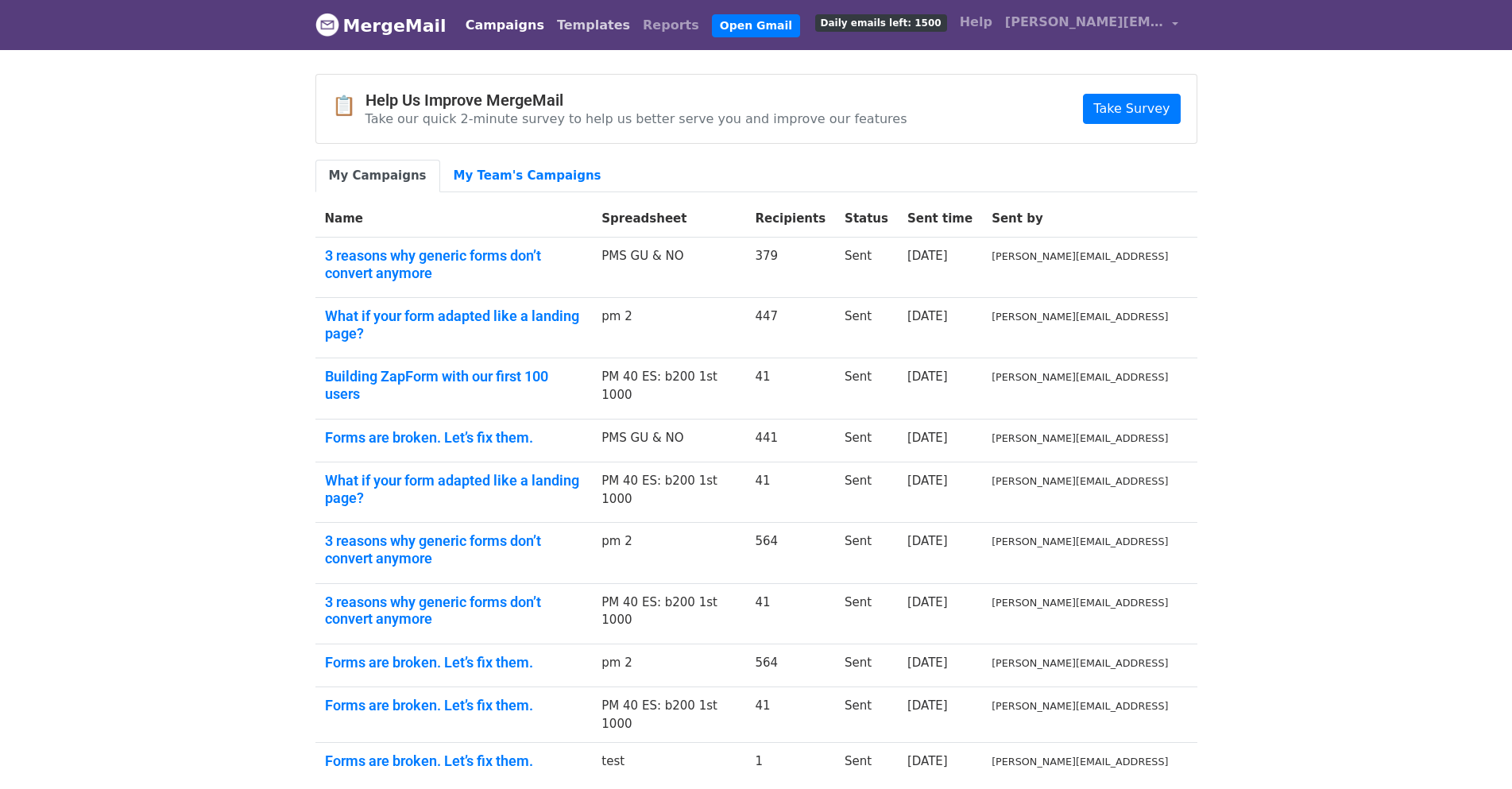
click at [563, 24] on link "Templates" at bounding box center [593, 25] width 86 height 32
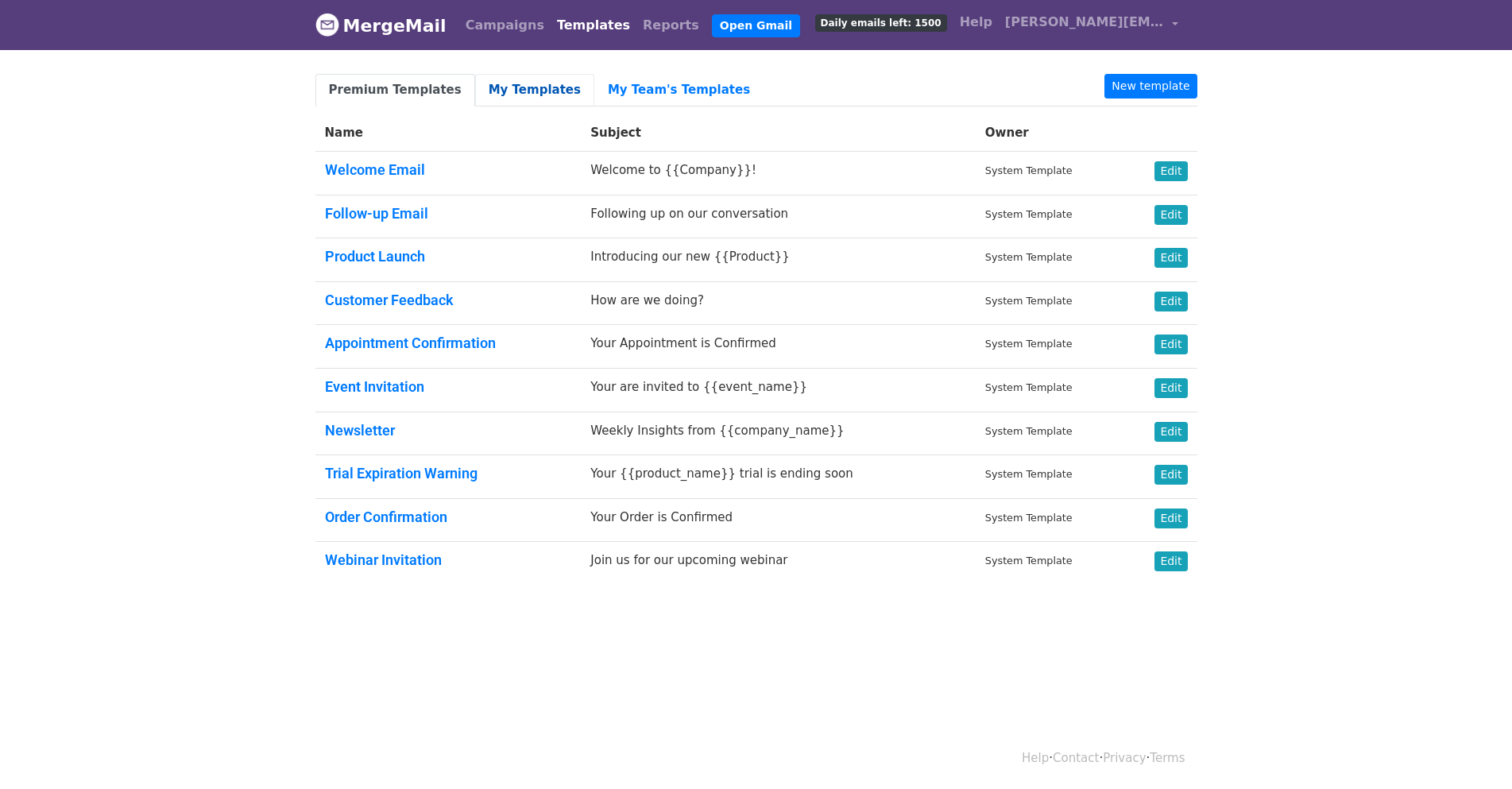
click at [497, 89] on link "My Templates" at bounding box center [534, 90] width 119 height 33
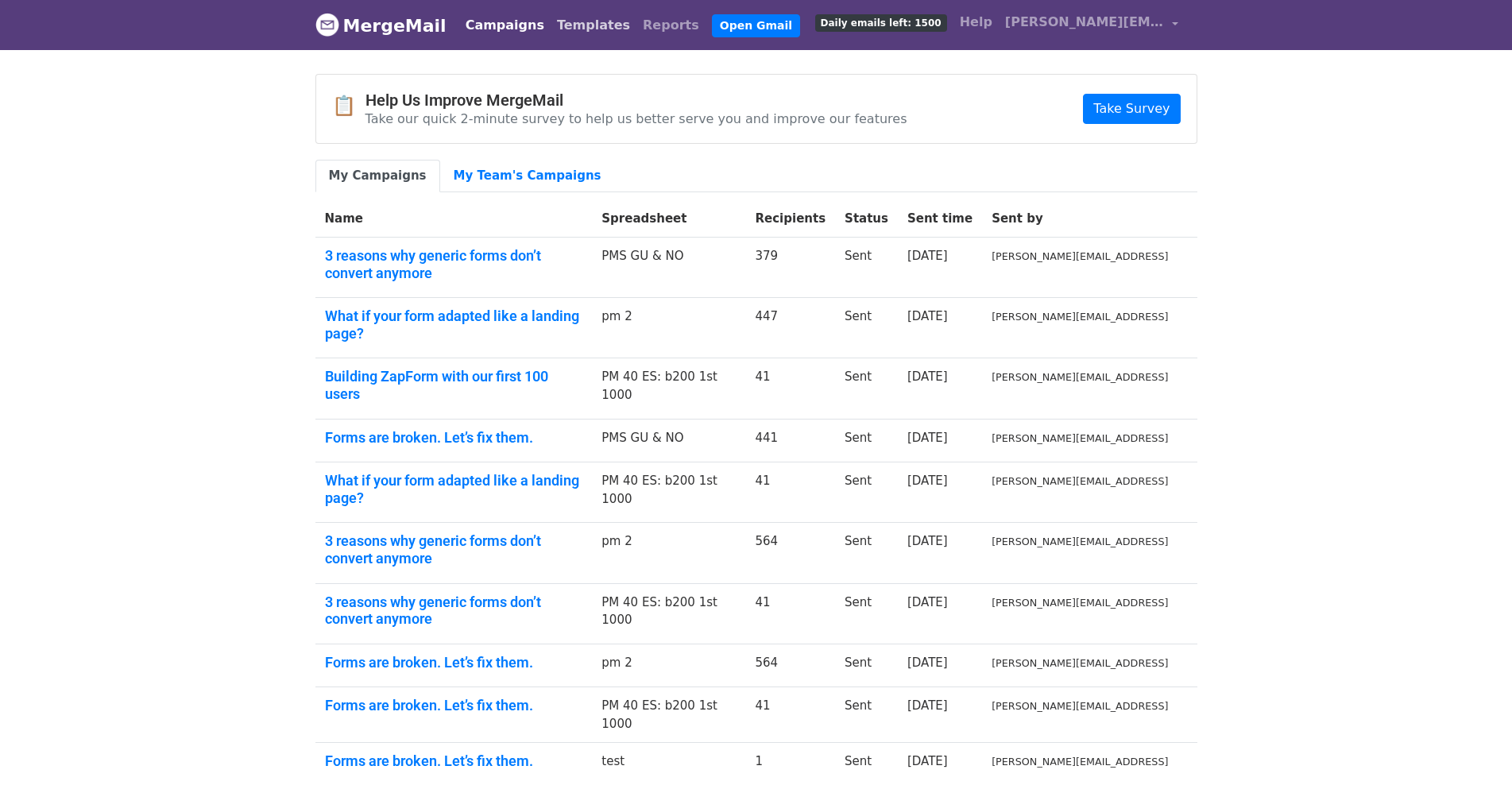
click at [551, 32] on link "Templates" at bounding box center [593, 25] width 86 height 32
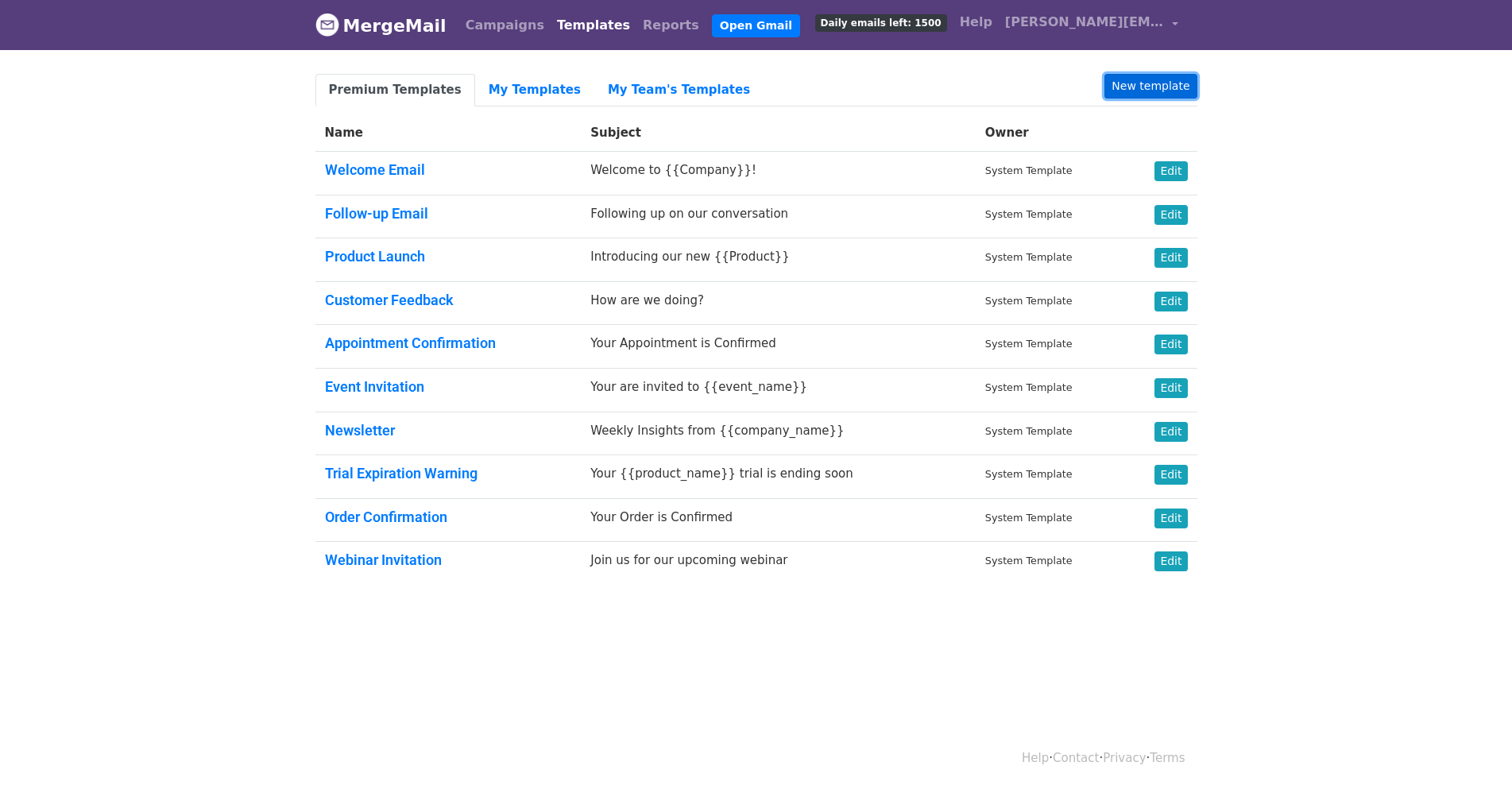
click at [1137, 81] on link "New template" at bounding box center [1151, 86] width 92 height 25
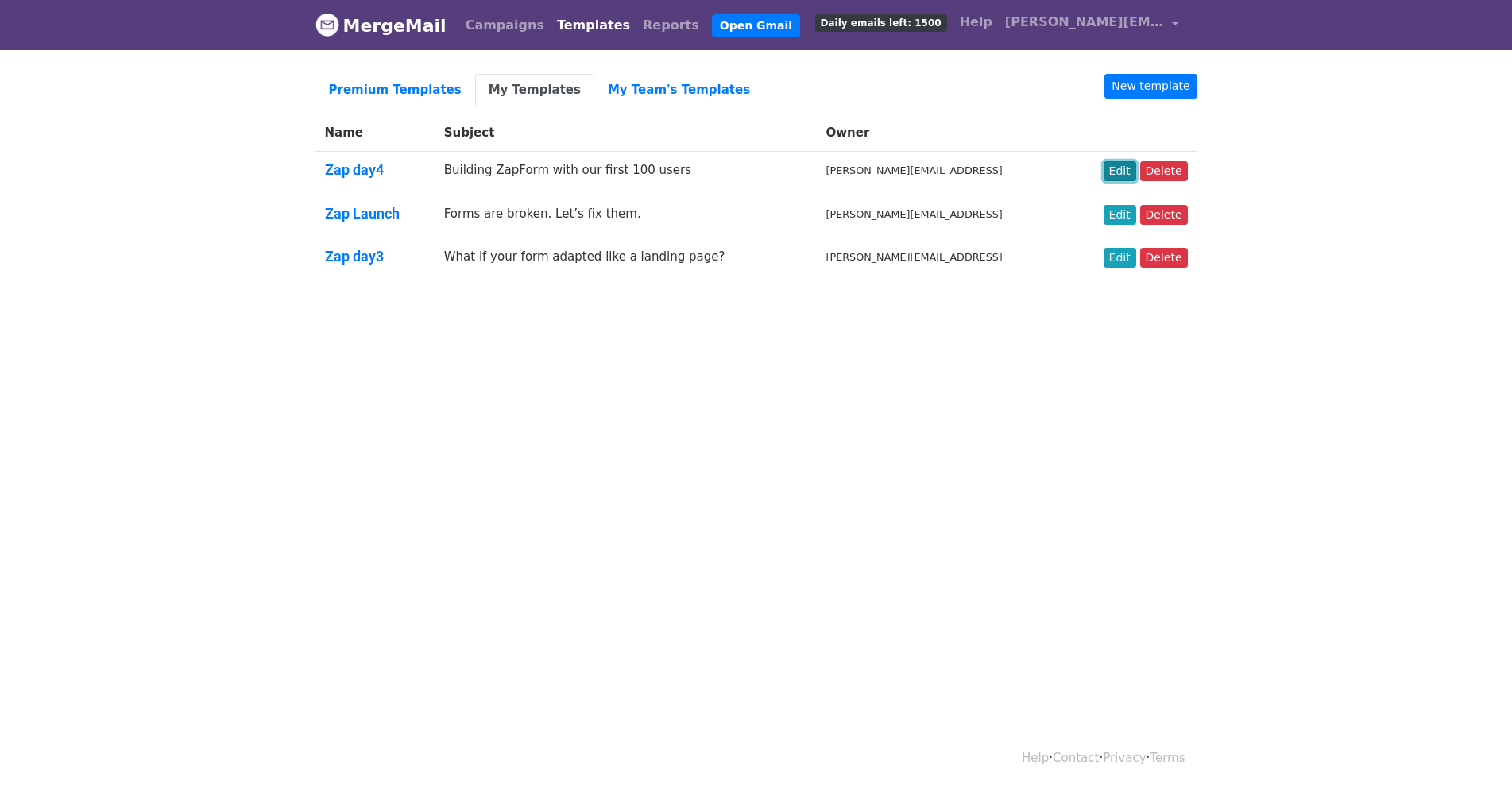
click at [1134, 174] on link "Edit" at bounding box center [1120, 170] width 33 height 20
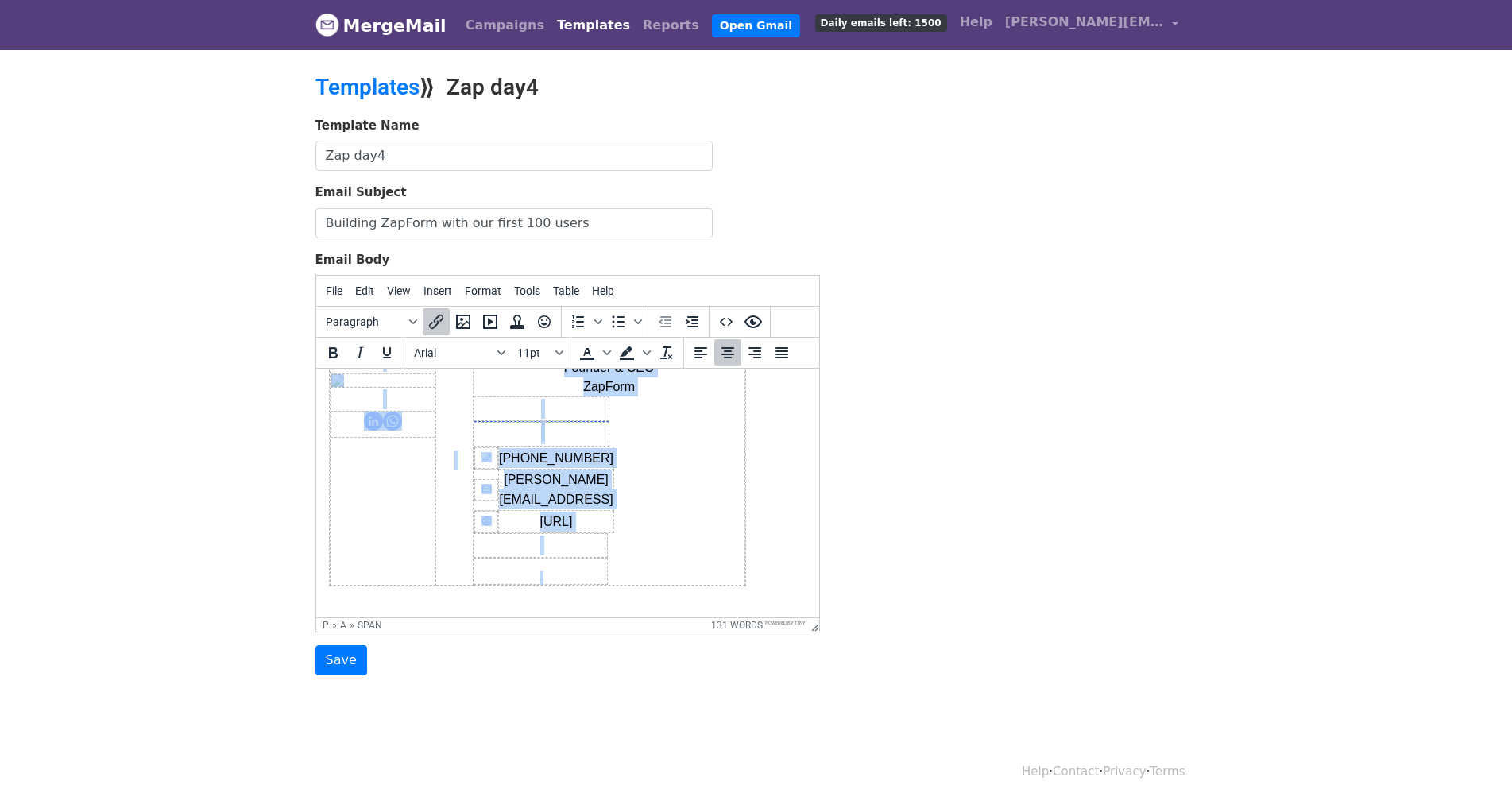
drag, startPoint x: 420, startPoint y: 394, endPoint x: 569, endPoint y: 670, distance: 313.7
click at [569, 617] on html "﻿ Hey [First Name], We’re building ZapForm in public and we’re starting with a …" at bounding box center [567, 164] width 503 height 905
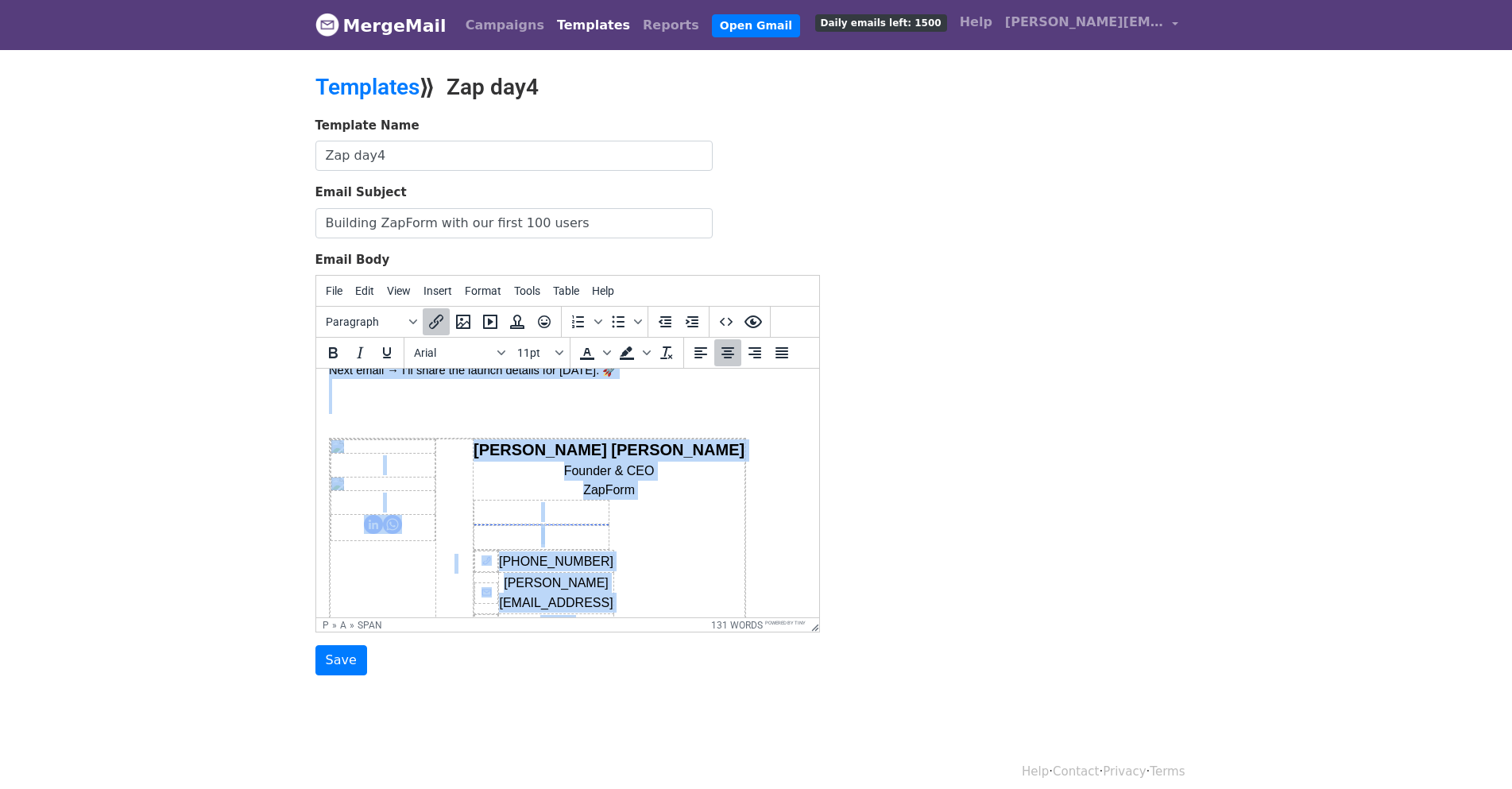
scroll to position [531, 0]
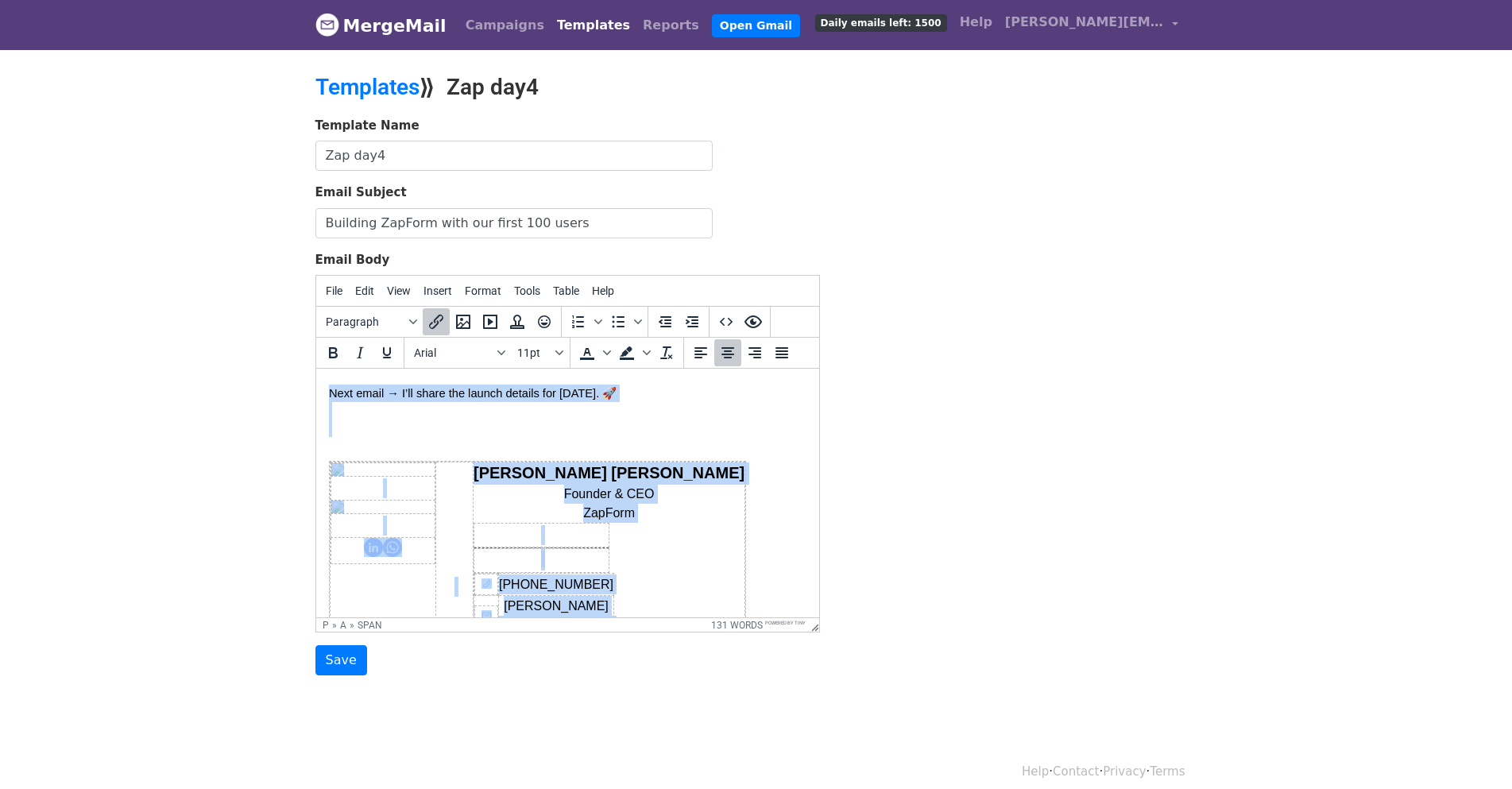
click at [723, 532] on div "Priyam Kapoor Founder & CEO ZapForm +919140897297 priyam@zapform.ai www.zapform…" at bounding box center [567, 586] width 478 height 252
copy body "﻿ Hey [First Name], We’re building ZapForm in public and we’re starting with a …"
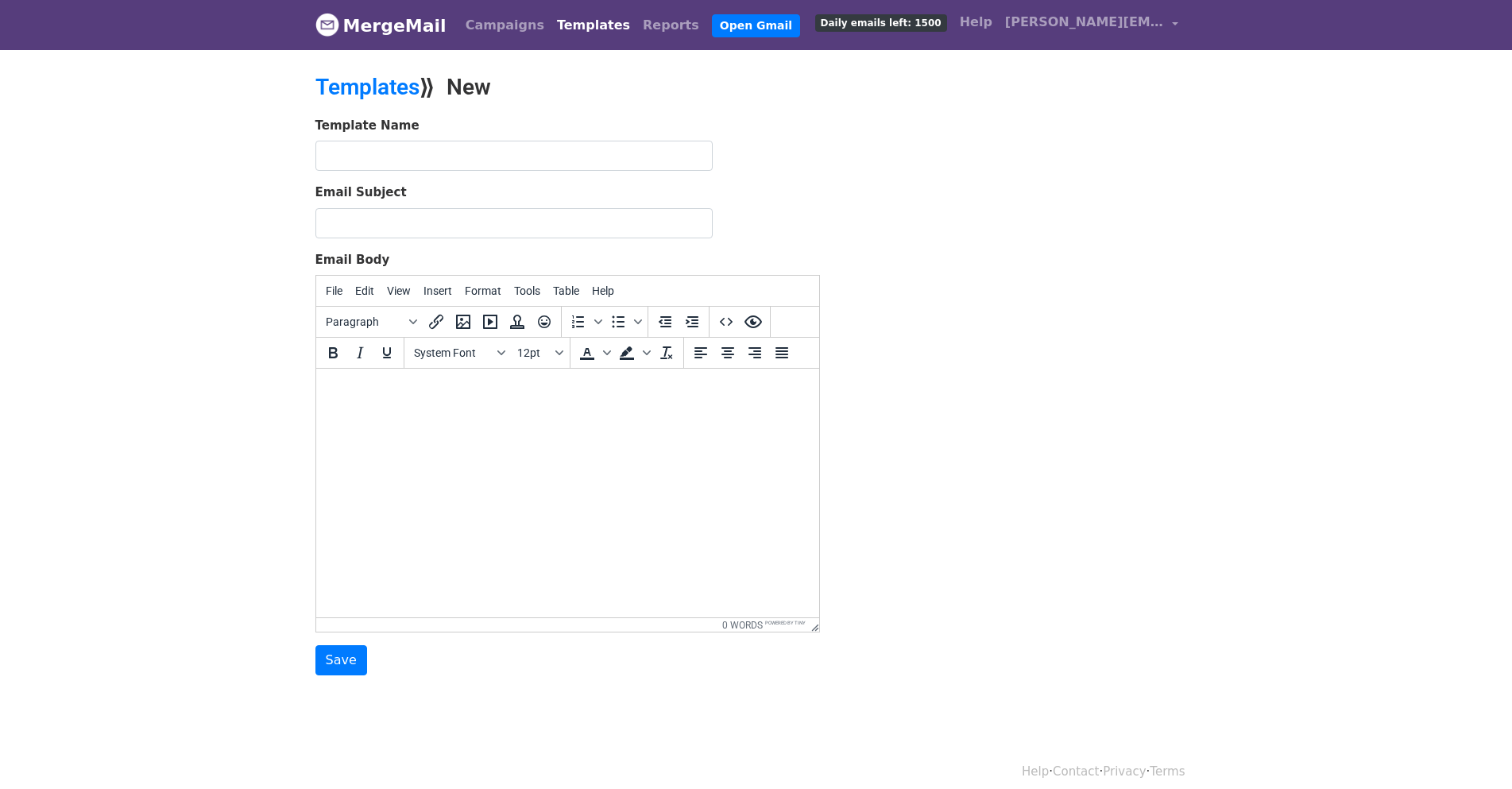
click at [440, 412] on html at bounding box center [567, 390] width 503 height 43
paste body
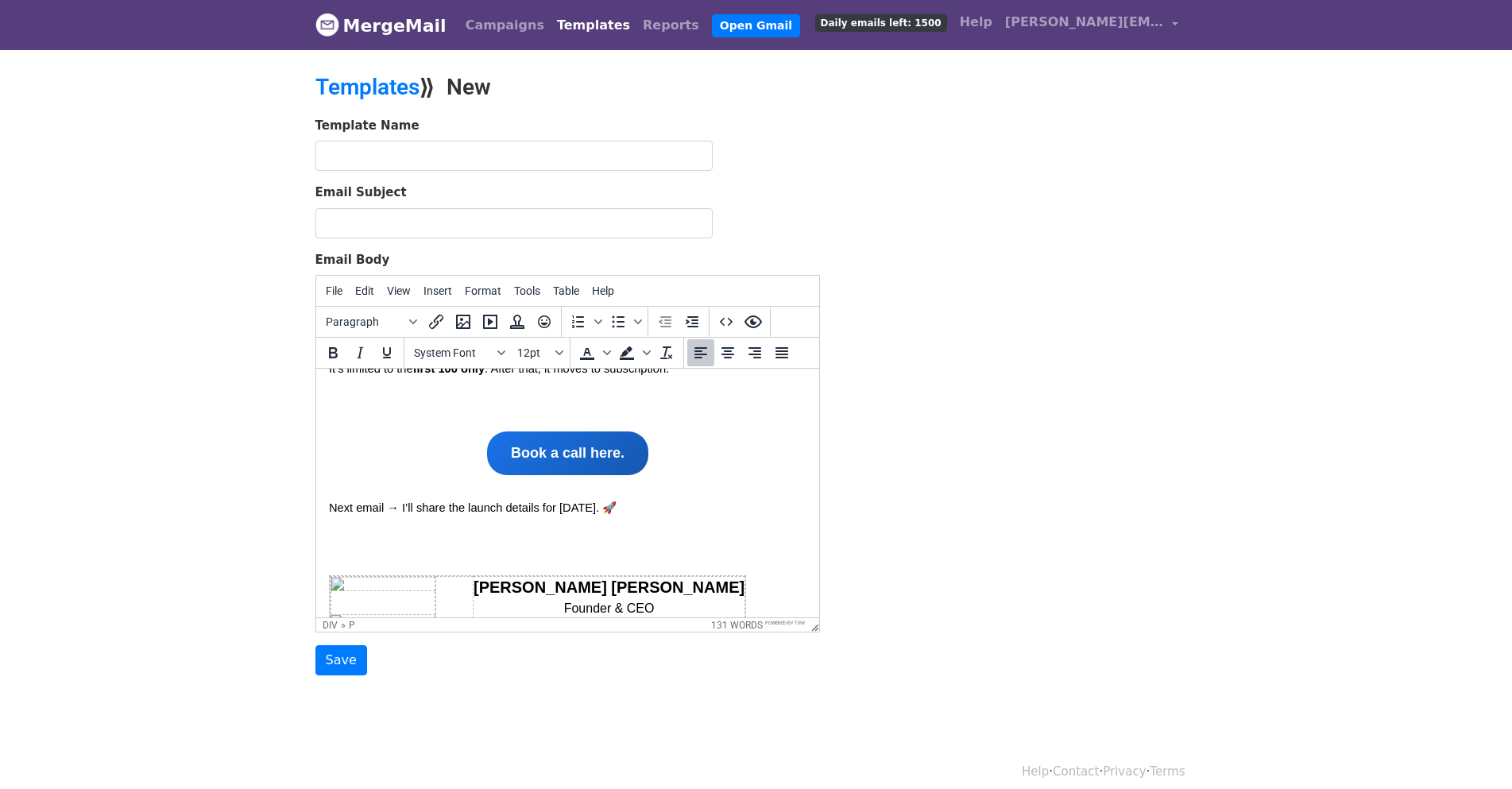
scroll to position [371, 0]
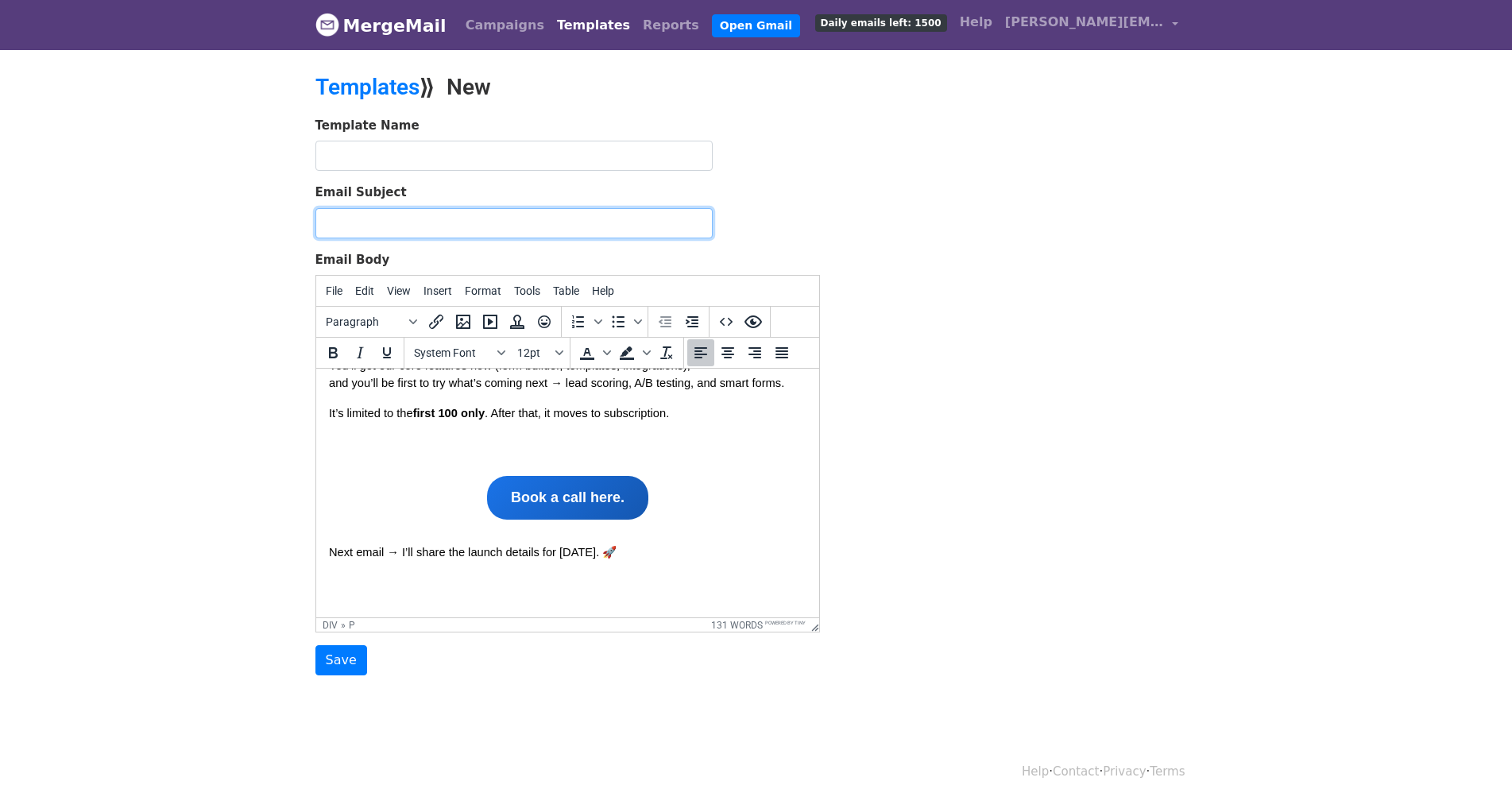
click at [449, 218] on input "Email Subject" at bounding box center [514, 222] width 397 height 30
paste input "Boring Form Killer is Here! Meet ZapForm"
type input "Boring Form Killer is Here! Meet ZapForm"
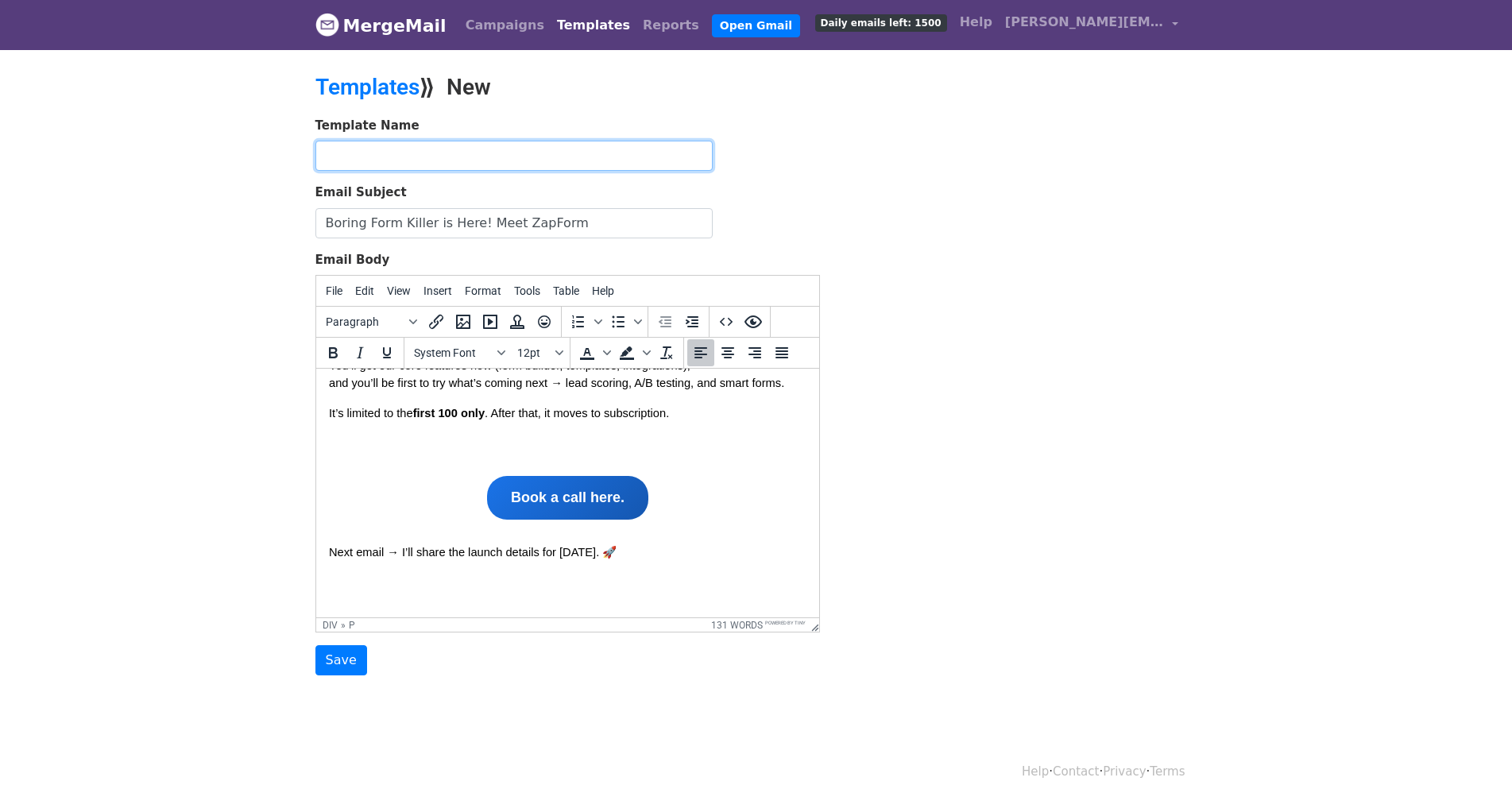
click at [455, 149] on input "text" at bounding box center [514, 155] width 397 height 30
type input "Zap Launch day"
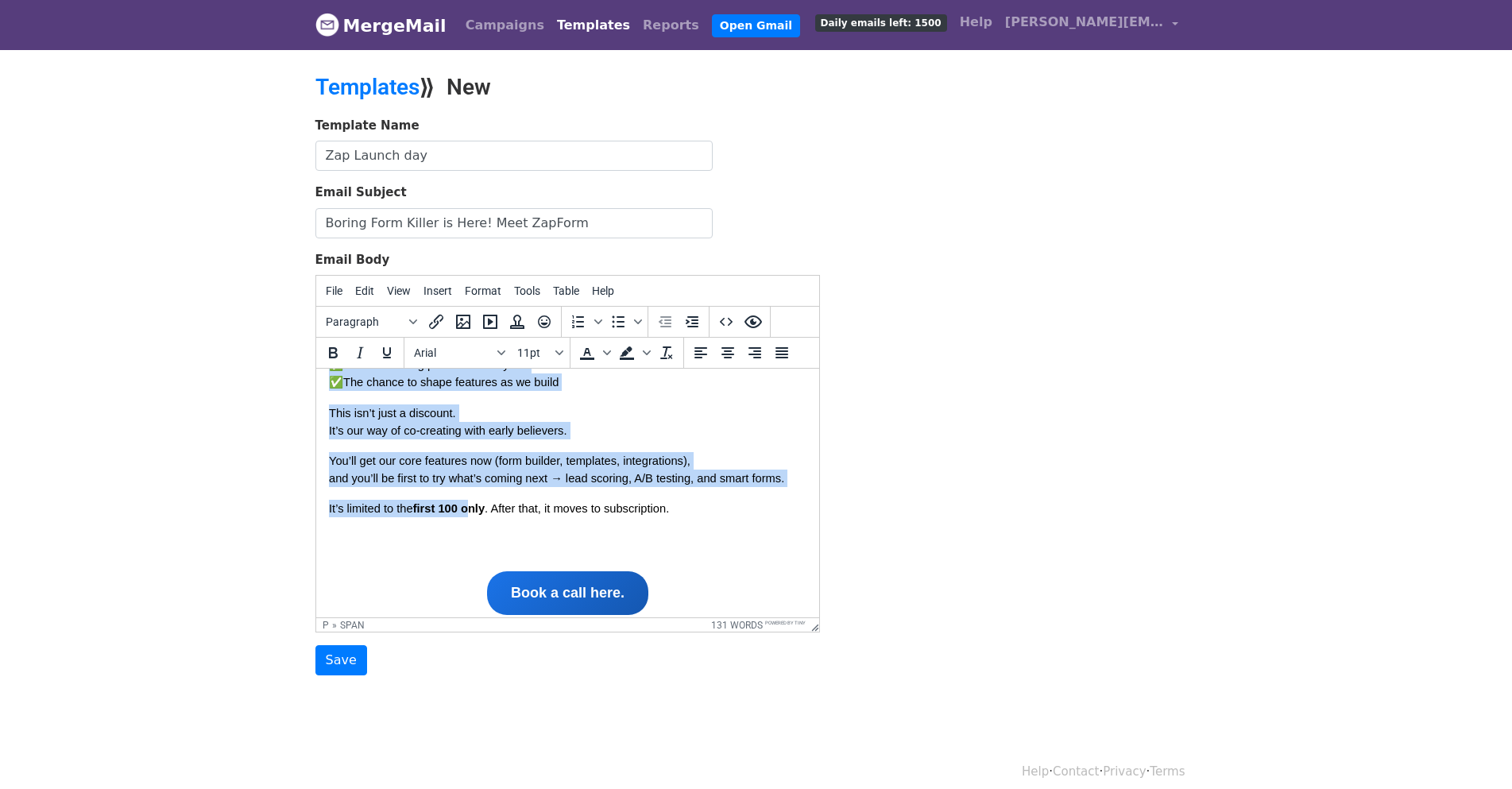
scroll to position [293, 0]
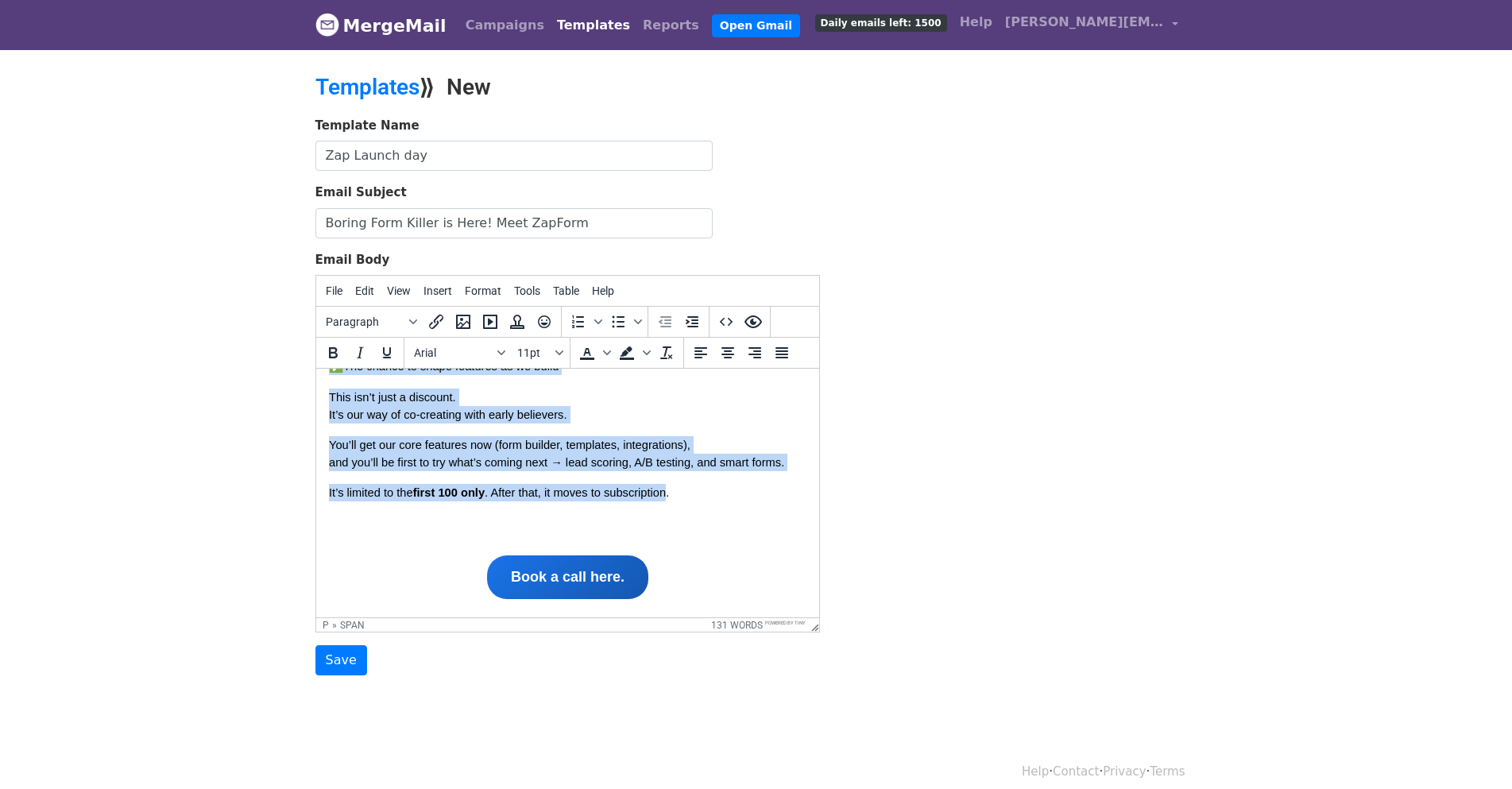
drag, startPoint x: 330, startPoint y: 489, endPoint x: 668, endPoint y: 490, distance: 338.0
click at [668, 490] on body "﻿ Hey [First Name], We’re building ZapForm in public and we’re starting with a …" at bounding box center [567, 529] width 478 height 880
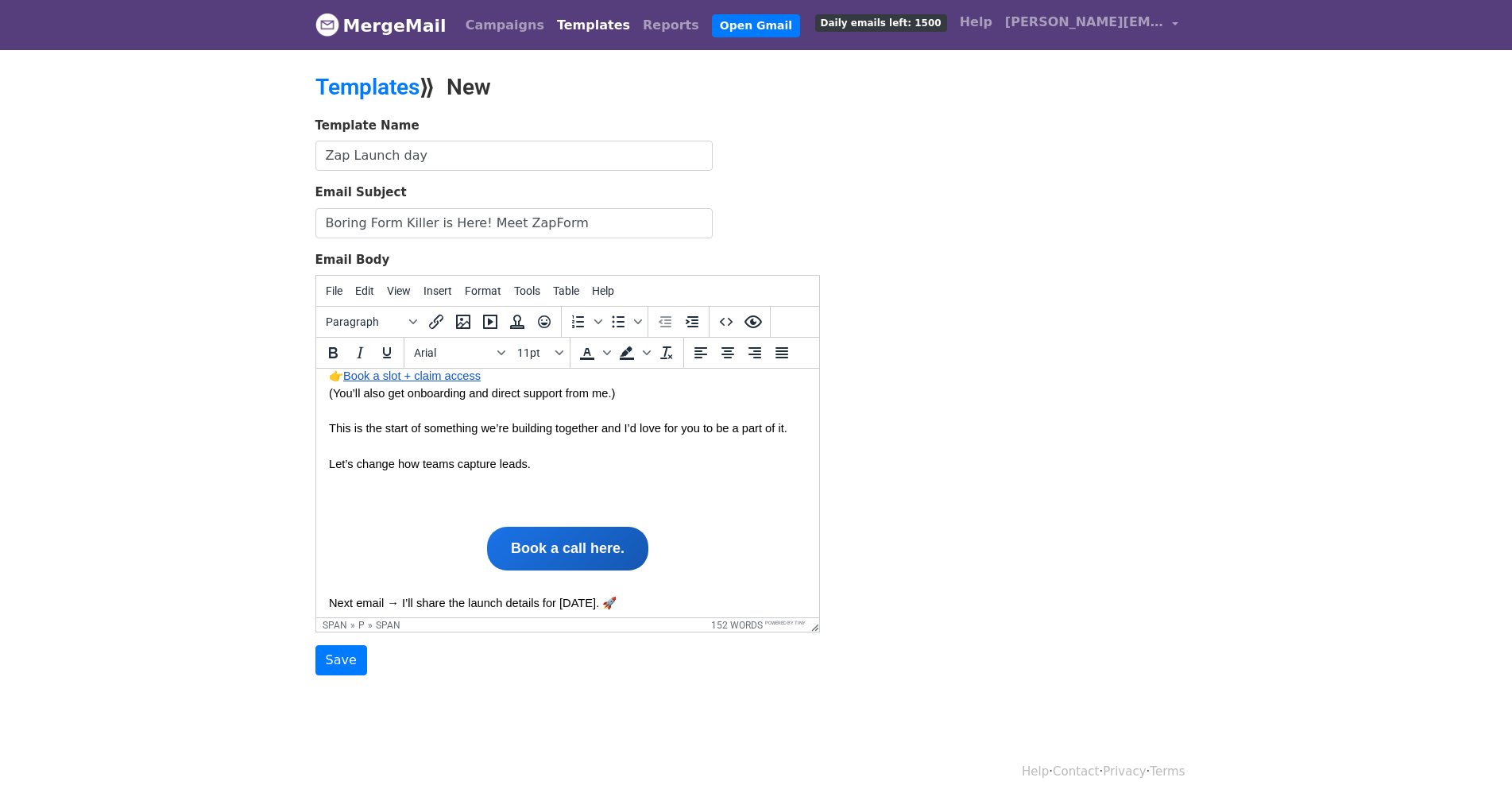
scroll to position [470, 0]
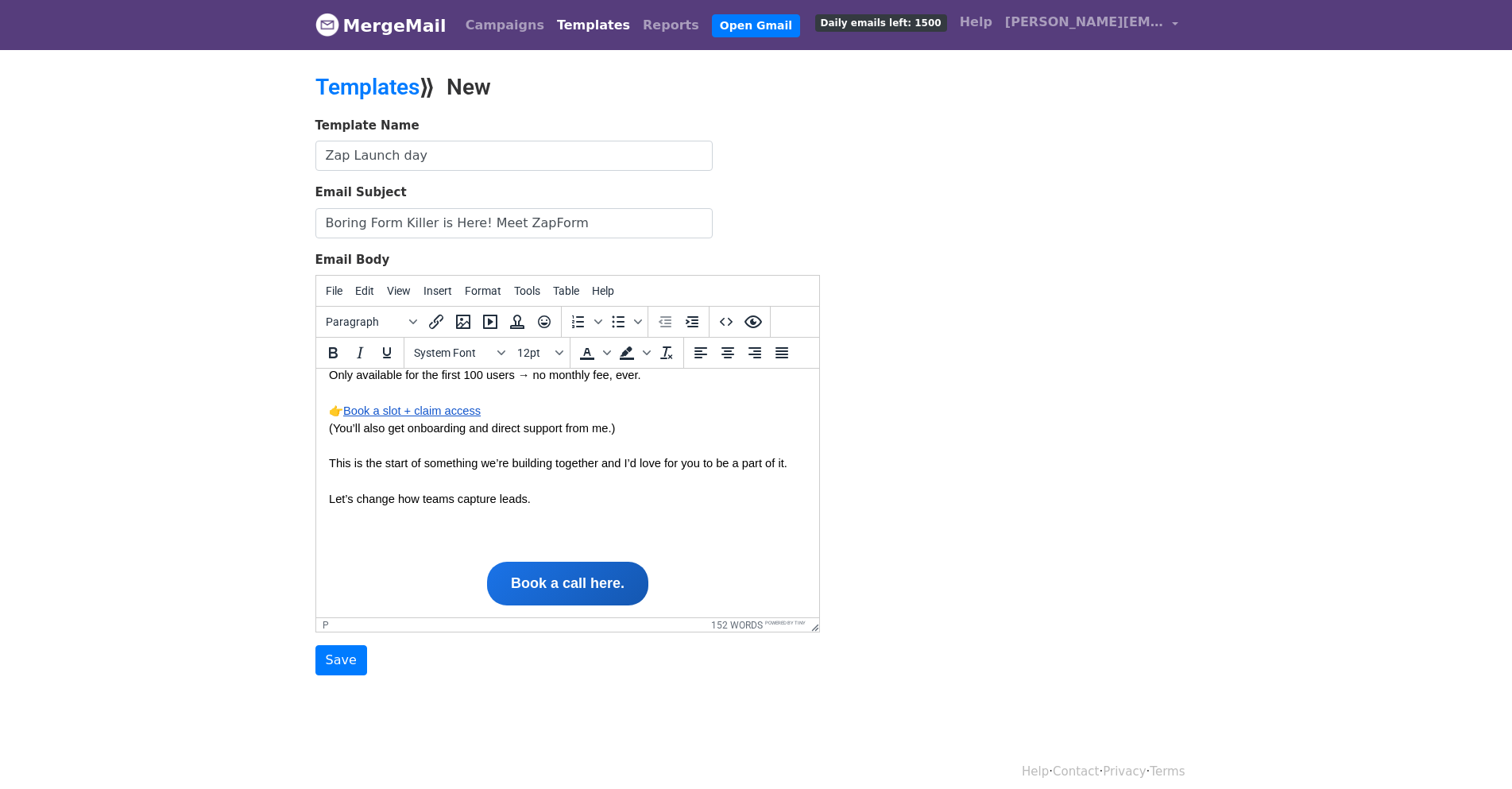
click at [517, 527] on p at bounding box center [567, 529] width 478 height 17
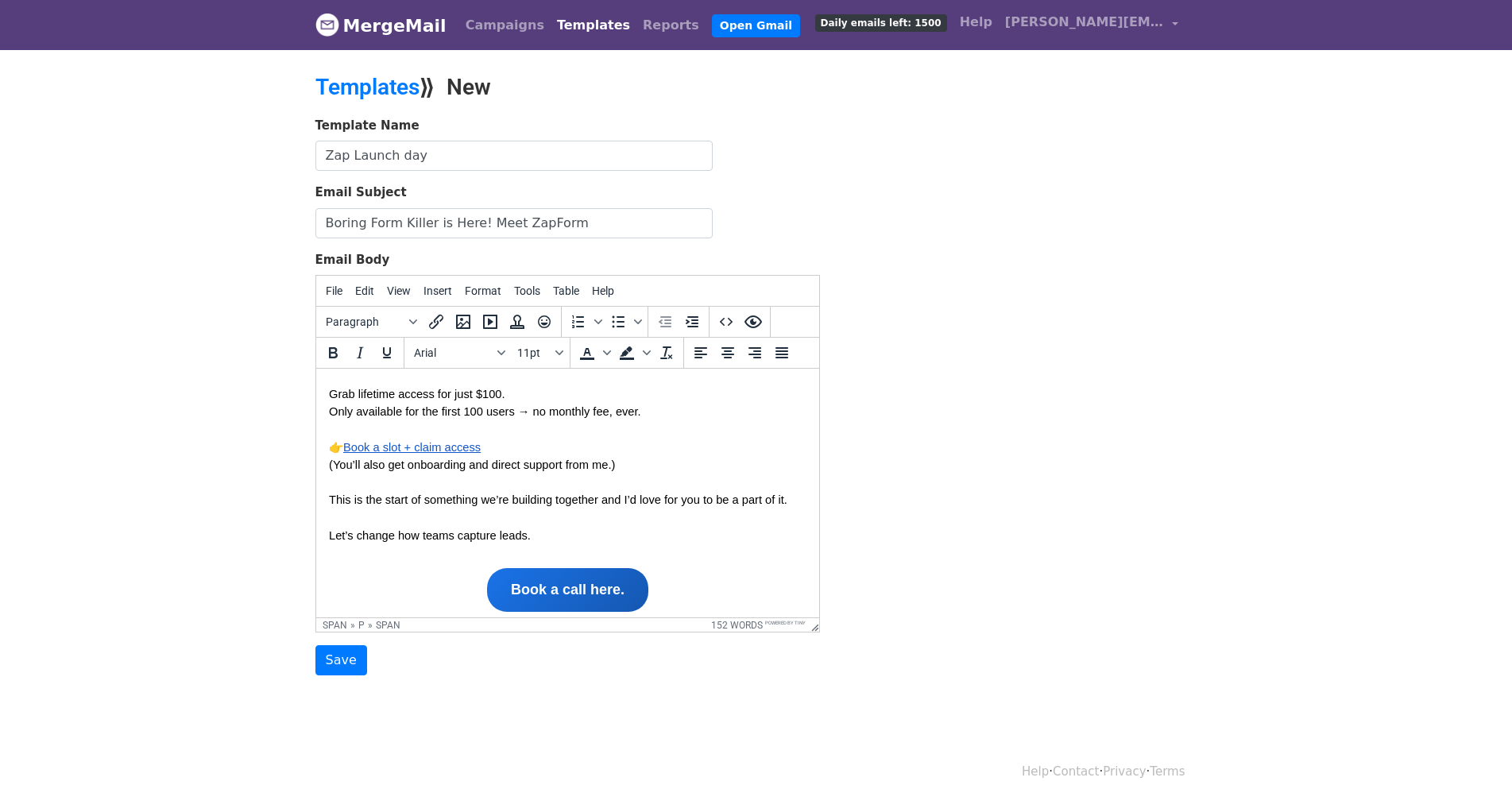
scroll to position [391, 0]
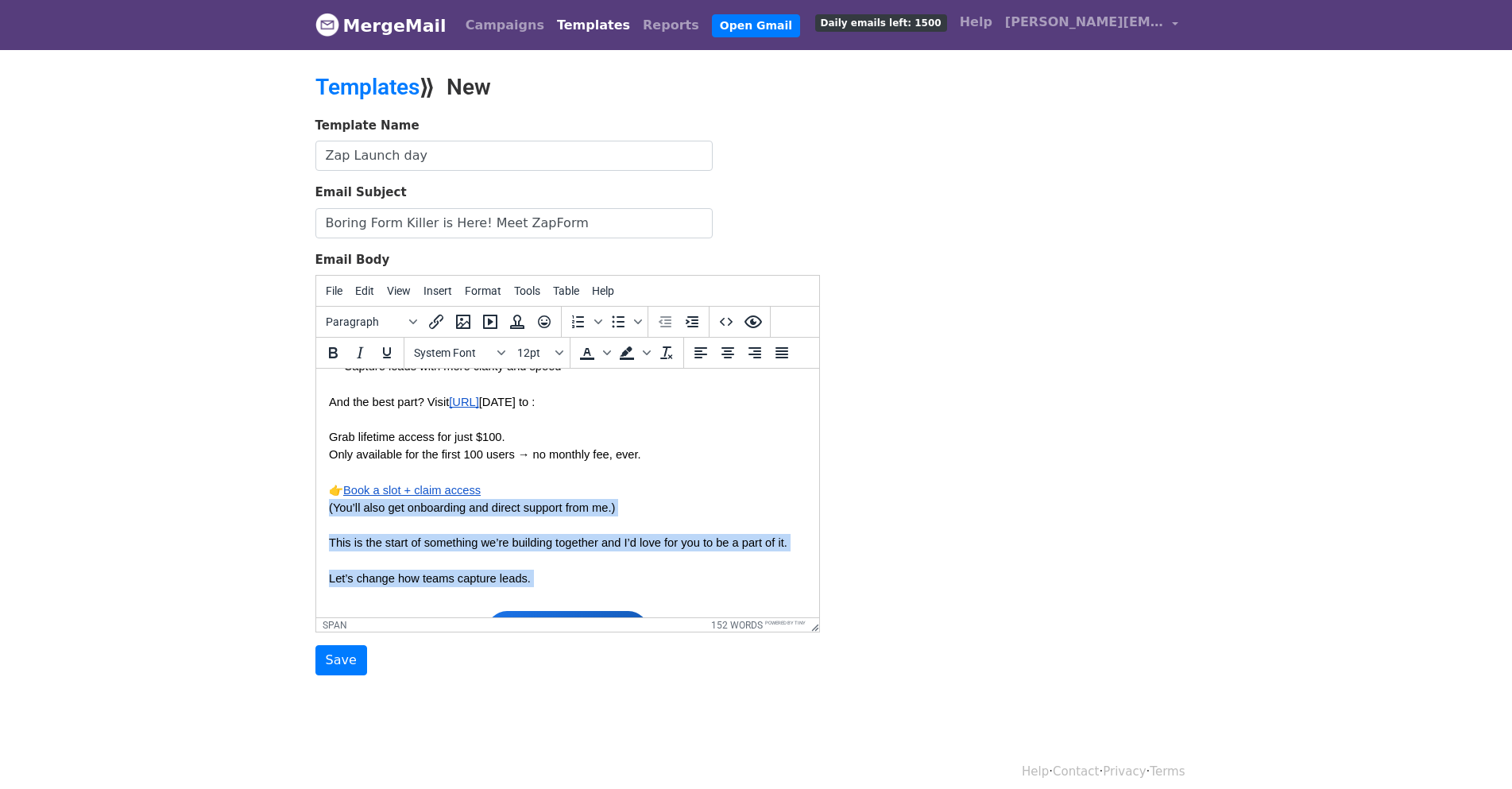
drag, startPoint x: 540, startPoint y: 582, endPoint x: 331, endPoint y: 531, distance: 215.1
click at [331, 531] on body "﻿ Hey [First Name], ZapForm is officially live! After months of building, testi…" at bounding box center [567, 507] width 478 height 1034
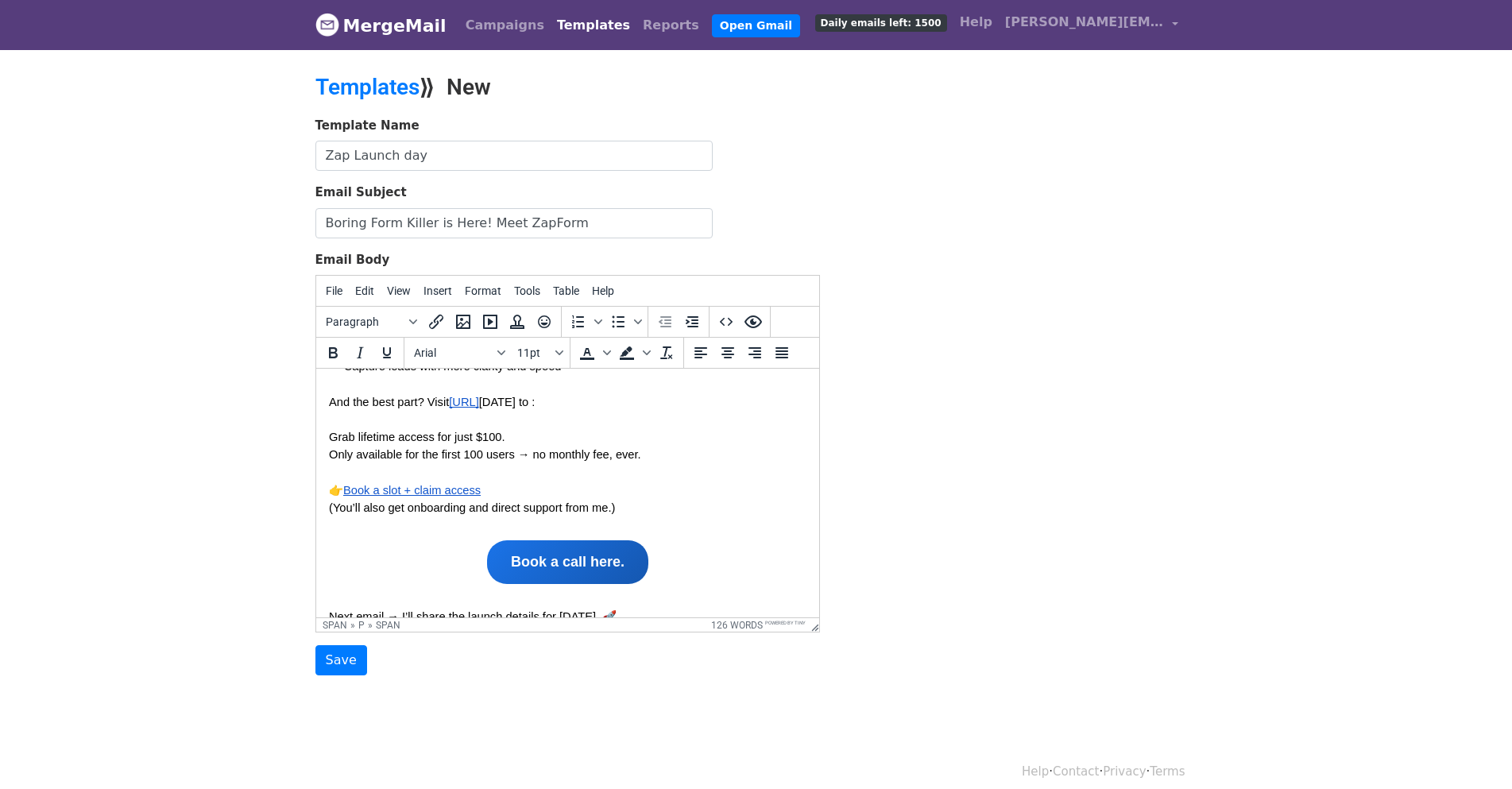
drag, startPoint x: 500, startPoint y: 492, endPoint x: 259, endPoint y: 493, distance: 241.0
click at [315, 493] on html "﻿ Hey [First Name], ZapForm is officially live! After months of building, testi…" at bounding box center [567, 472] width 503 height 988
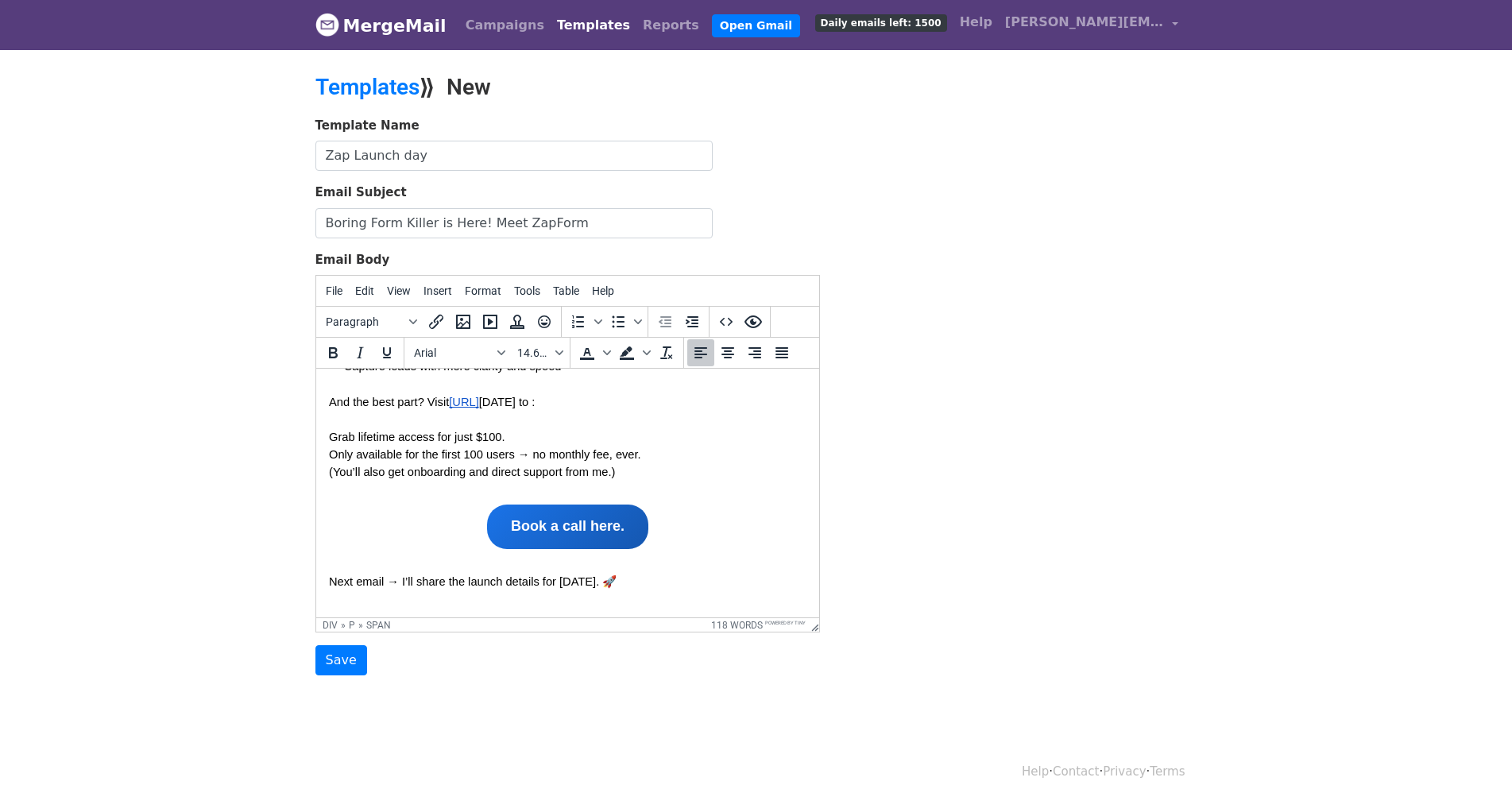
drag, startPoint x: 630, startPoint y: 585, endPoint x: 337, endPoint y: 586, distance: 293.0
click at [337, 586] on span "Next email → I’ll share the launch details for August 10. 🚀" at bounding box center [472, 581] width 288 height 13
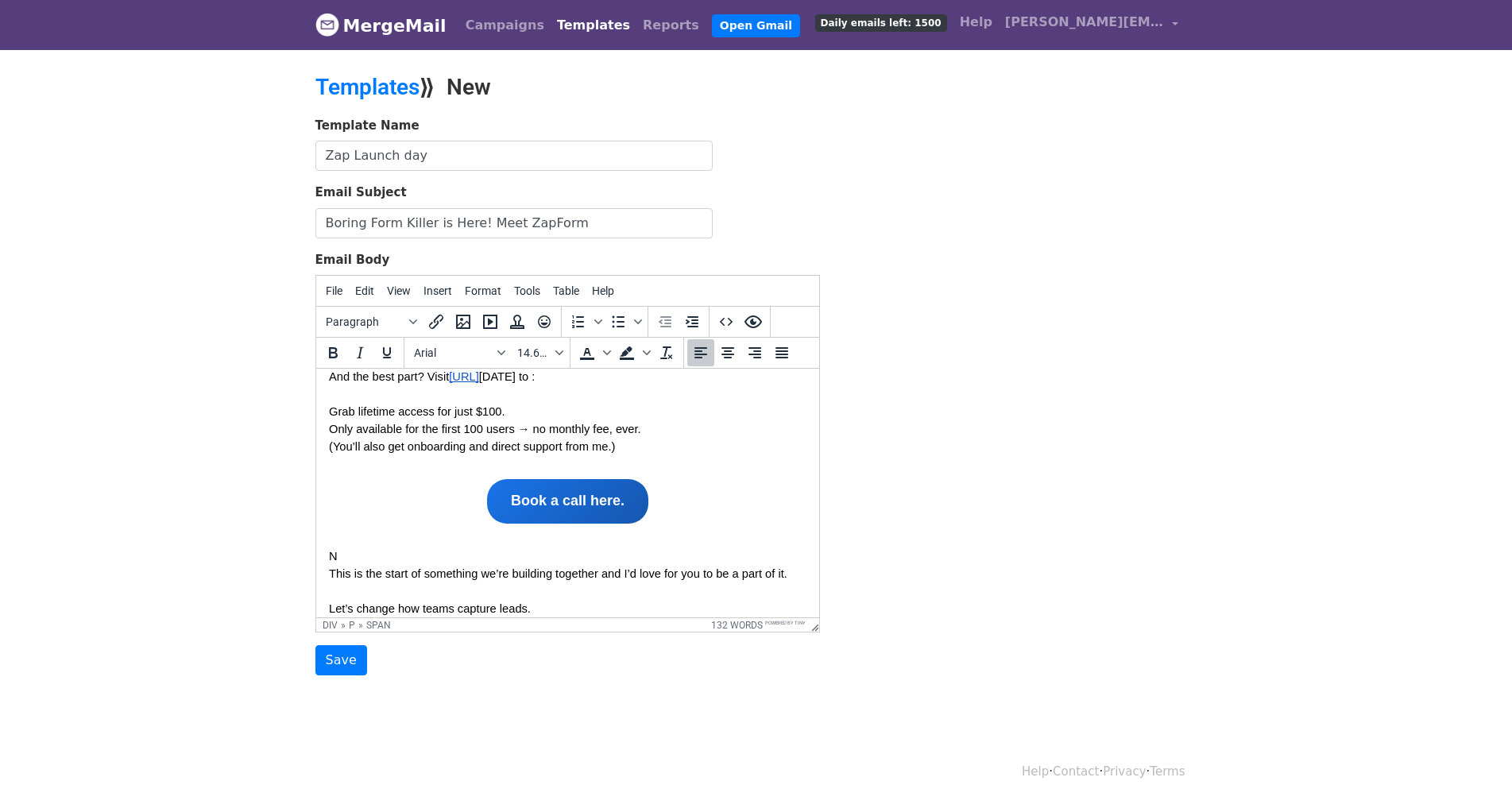
click at [335, 562] on span "N" at bounding box center [332, 555] width 9 height 13
click at [328, 570] on span "This is the start of something we’re building together and I’d love for you to …" at bounding box center [557, 573] width 459 height 13
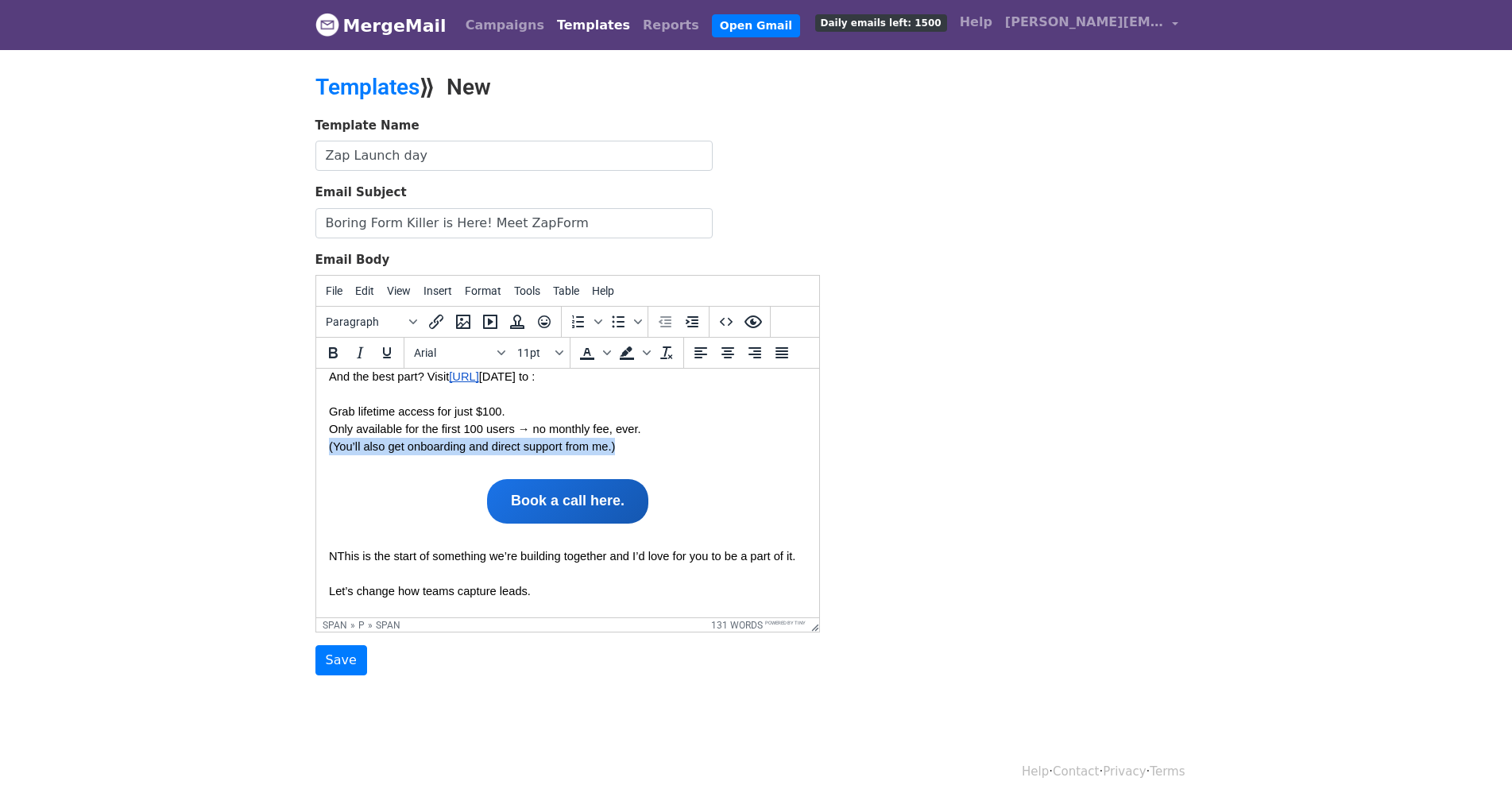
drag, startPoint x: 614, startPoint y: 448, endPoint x: 320, endPoint y: 448, distance: 294.0
click at [320, 448] on html "﻿ Hey [First Name], ZapForm is officially live! After months of building, testi…" at bounding box center [567, 437] width 503 height 970
copy span "(You’ll also get onboarding and direct support from me.)"
click at [337, 555] on span "This is the start of something we’re building together and I’d love for you to …" at bounding box center [567, 555] width 459 height 13
click at [336, 558] on span "N" at bounding box center [332, 555] width 9 height 13
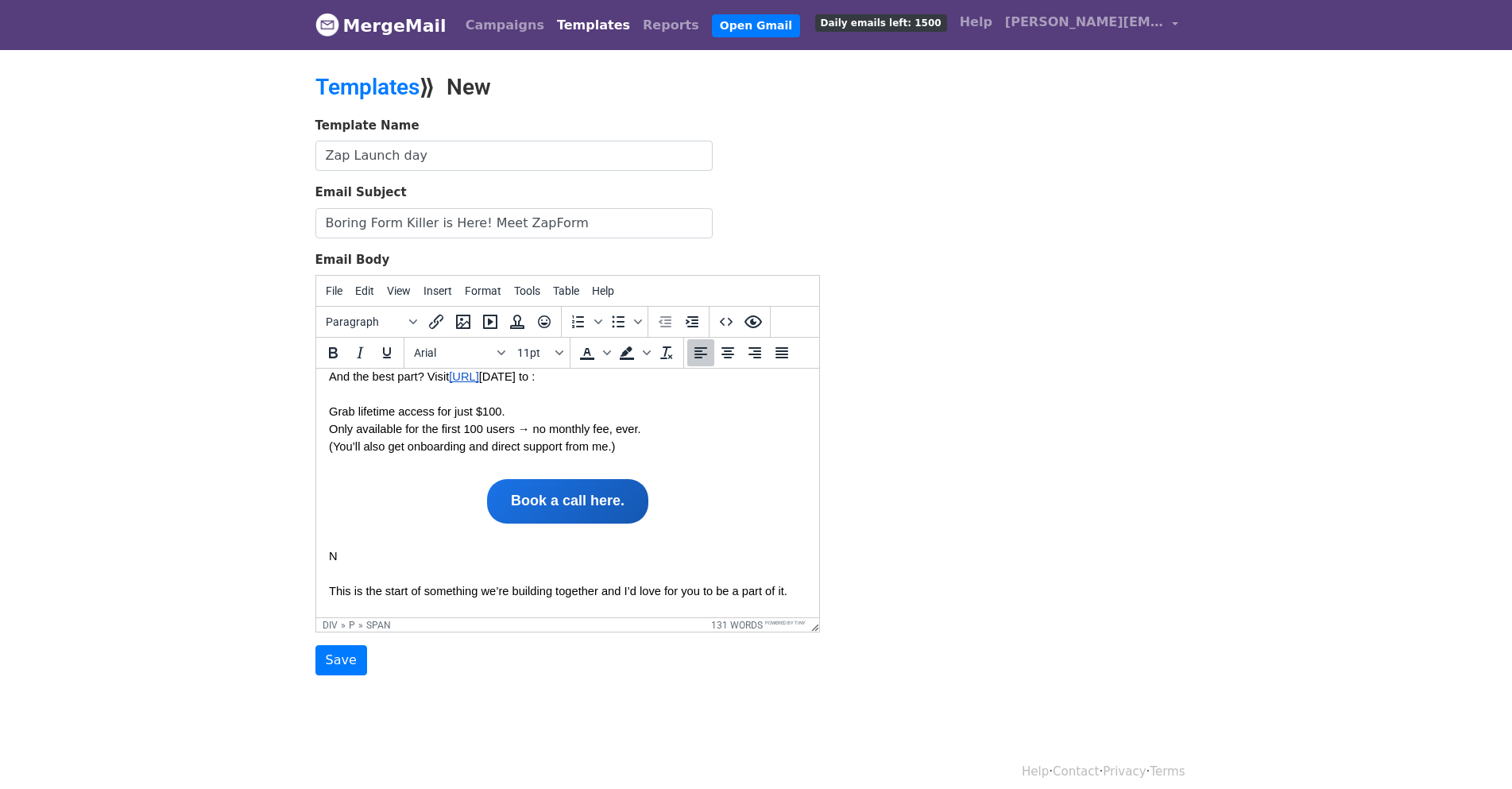
click at [359, 565] on p at bounding box center [567, 573] width 478 height 17
click at [350, 556] on p "N" at bounding box center [567, 556] width 478 height 17
click at [339, 556] on span "(You’ll also get onboarding and direct support from me.)" at bounding box center [480, 555] width 286 height 13
click at [337, 556] on span "(You’ll also get onboarding and direct support from me.)" at bounding box center [480, 555] width 286 height 13
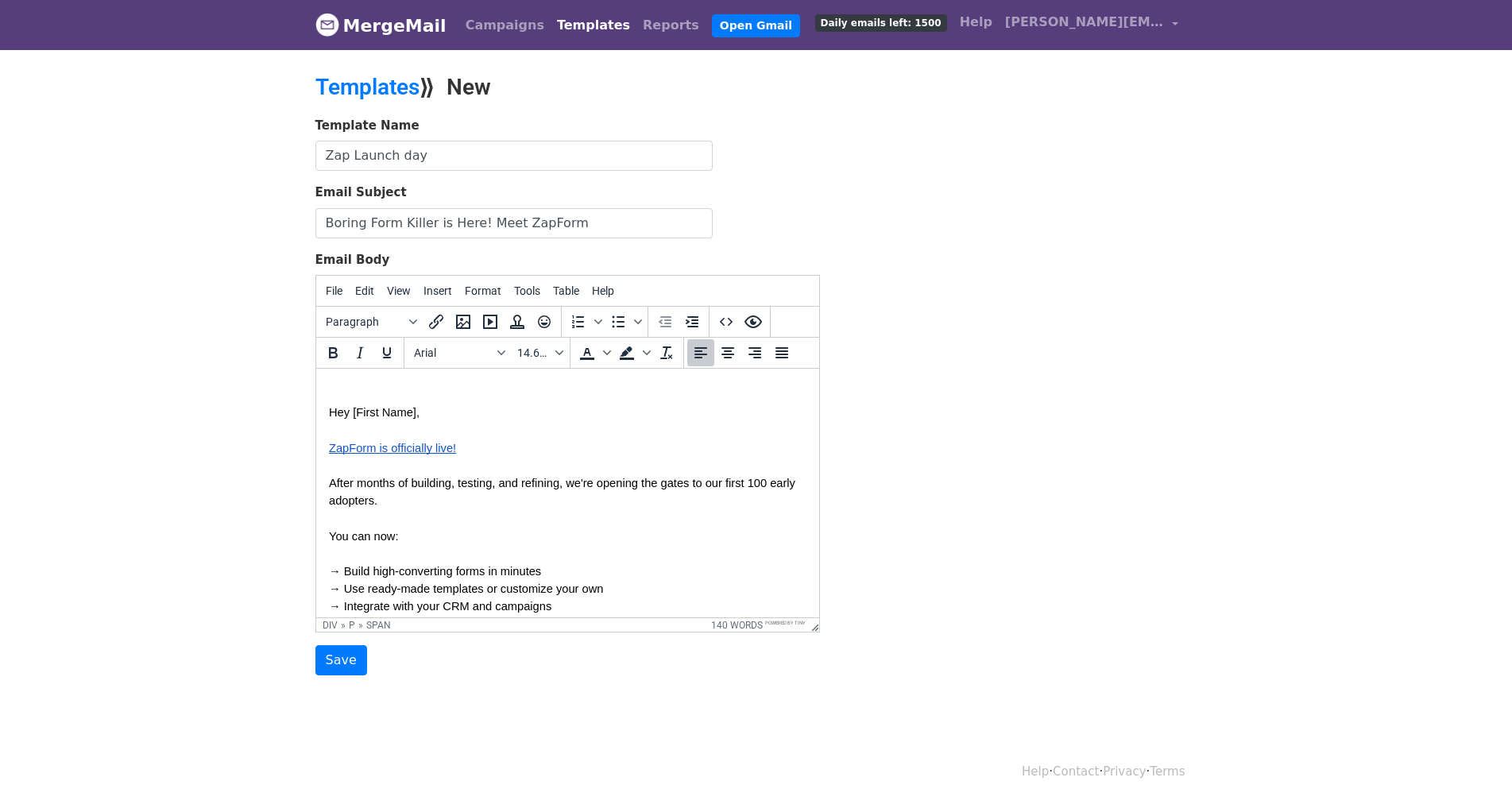
scroll to position [98, 0]
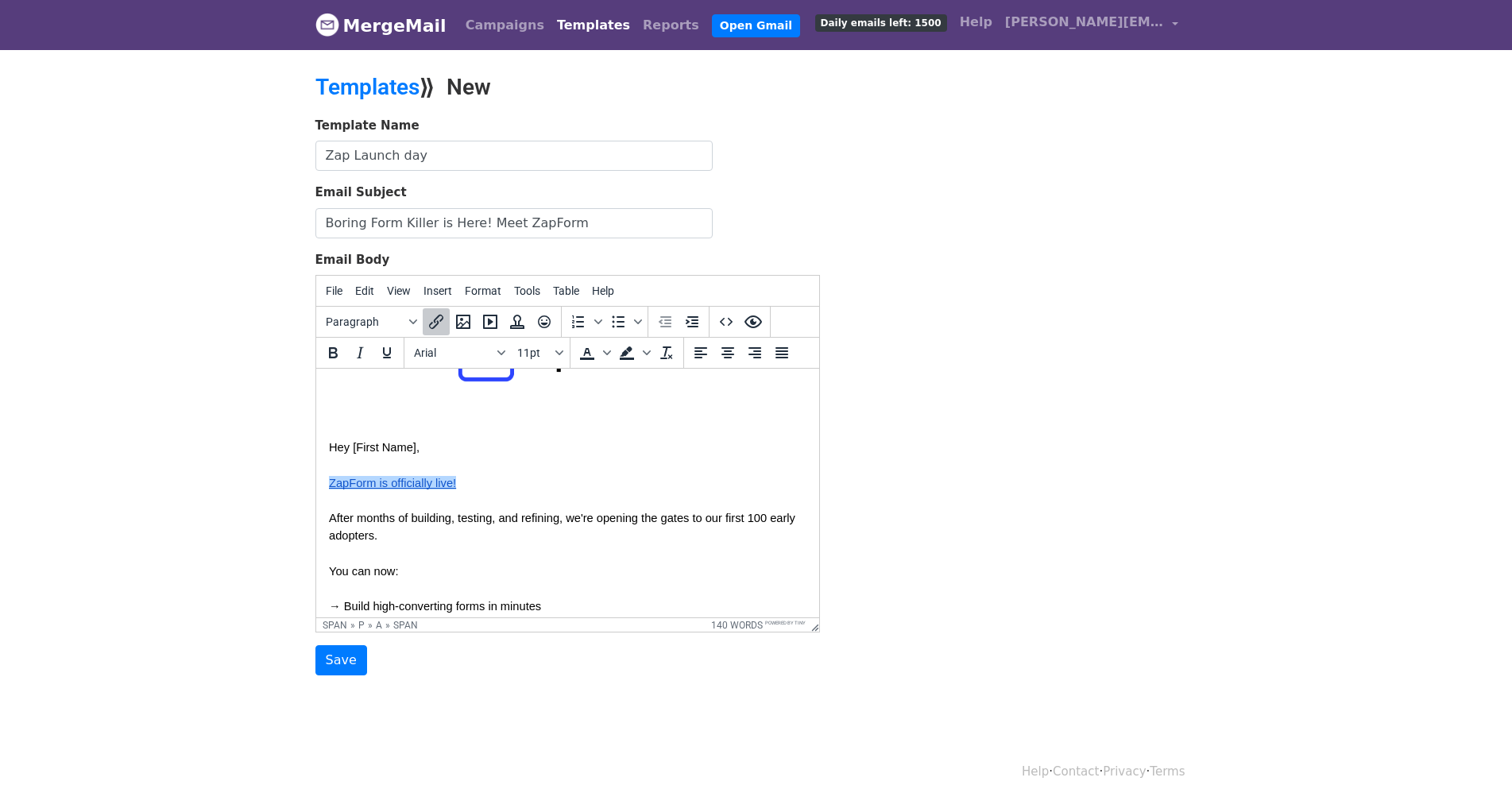
drag, startPoint x: 436, startPoint y: 480, endPoint x: 572, endPoint y: 505, distance: 138.3
click at [572, 505] on body "﻿ Hey [First Name], ZapForm is officially live! After months of building, testi…" at bounding box center [567, 773] width 478 height 981
drag, startPoint x: 416, startPoint y: 447, endPoint x: 356, endPoint y: 449, distance: 60.0
click at [356, 449] on span "Hey [First Name]," at bounding box center [373, 447] width 91 height 13
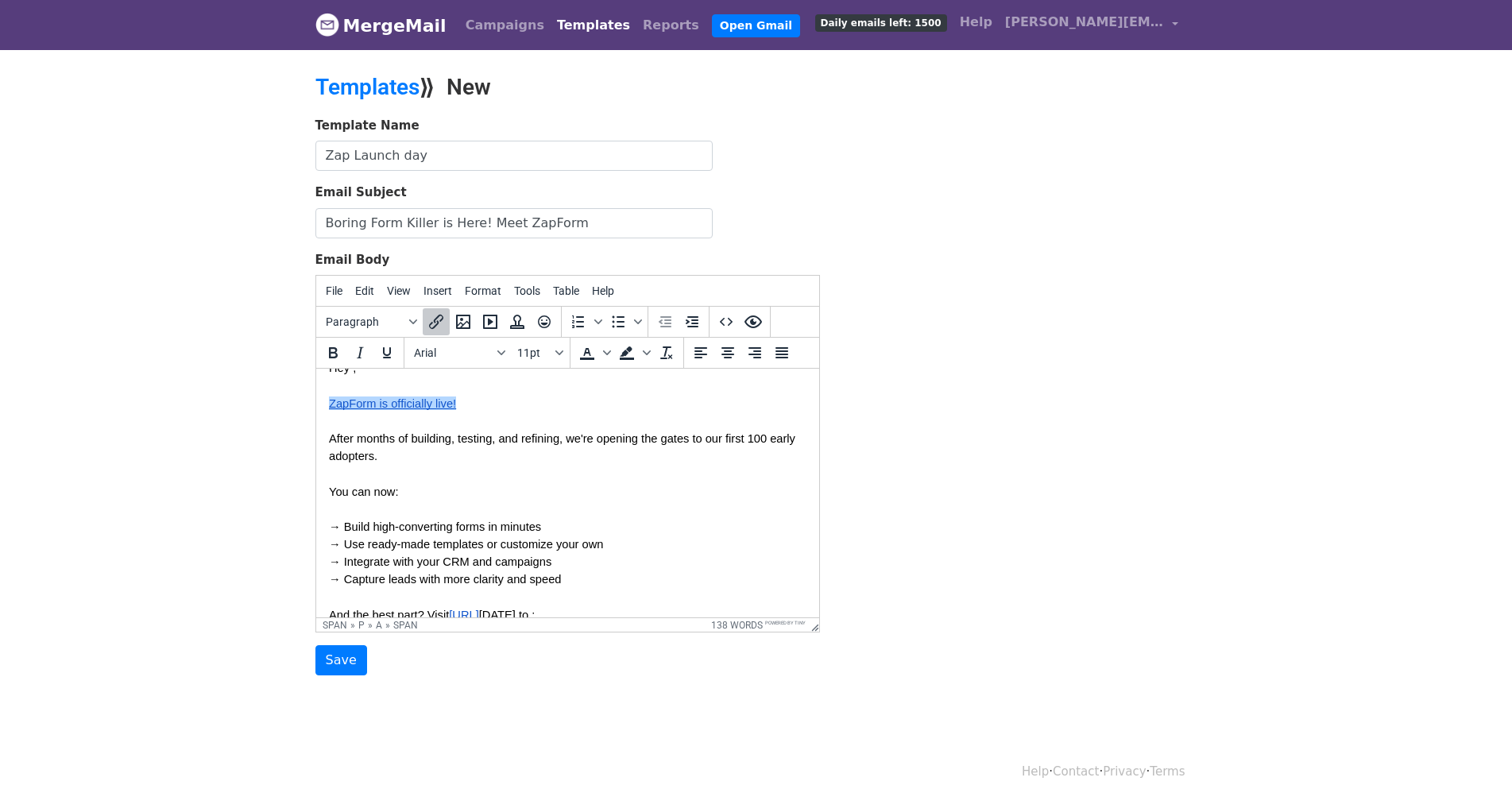
click at [438, 405] on span "ZapForm is officially live!" at bounding box center [391, 403] width 128 height 13
drag, startPoint x: 441, startPoint y: 405, endPoint x: 422, endPoint y: 371, distance: 38.9
click at [421, 382] on body "﻿ Hey , ZapForm is officially live! After months of building, testing, and refi…" at bounding box center [567, 694] width 478 height 981
click at [421, 400] on span "ZapForm is officially live!" at bounding box center [391, 403] width 128 height 13
click at [432, 317] on icon "Insert/edit link" at bounding box center [436, 322] width 19 height 19
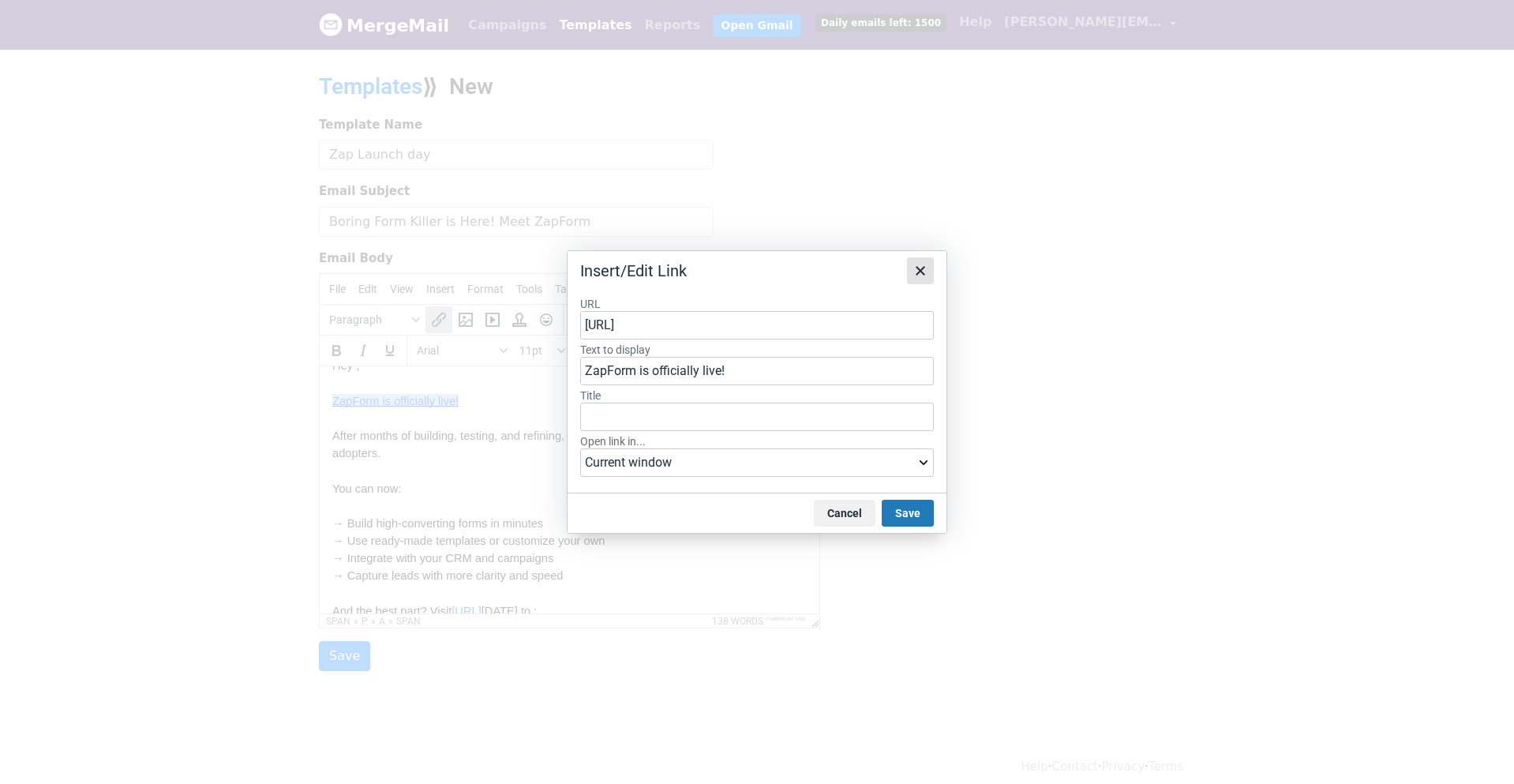
click at [922, 272] on icon "Close" at bounding box center [920, 270] width 9 height 9
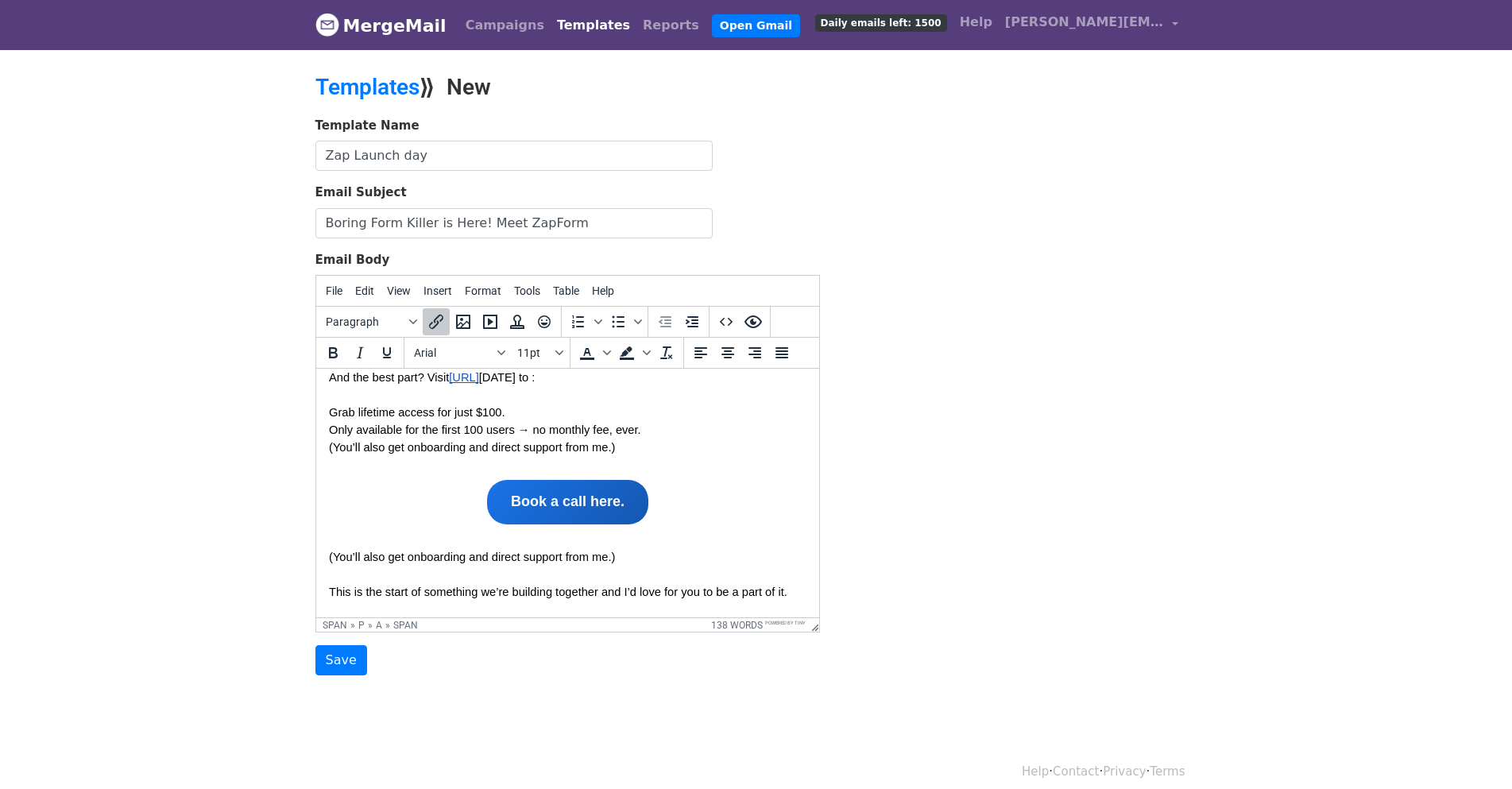
scroll to position [416, 0]
drag, startPoint x: 628, startPoint y: 448, endPoint x: 321, endPoint y: 442, distance: 307.1
click at [321, 442] on html "﻿ Hey , ZapForm is officially live! After months of building, testing, and refi…" at bounding box center [567, 455] width 503 height 1006
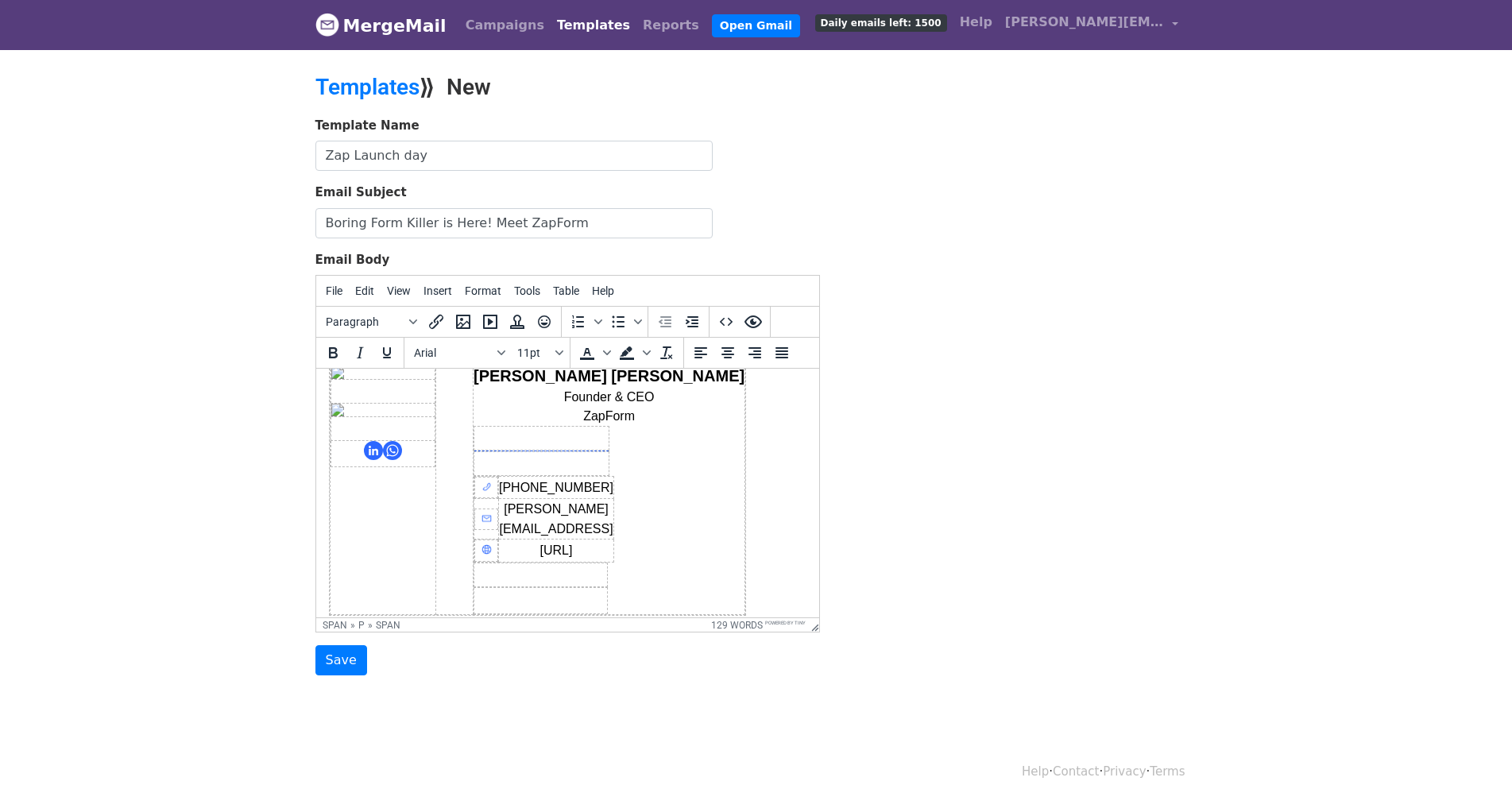
scroll to position [535, 0]
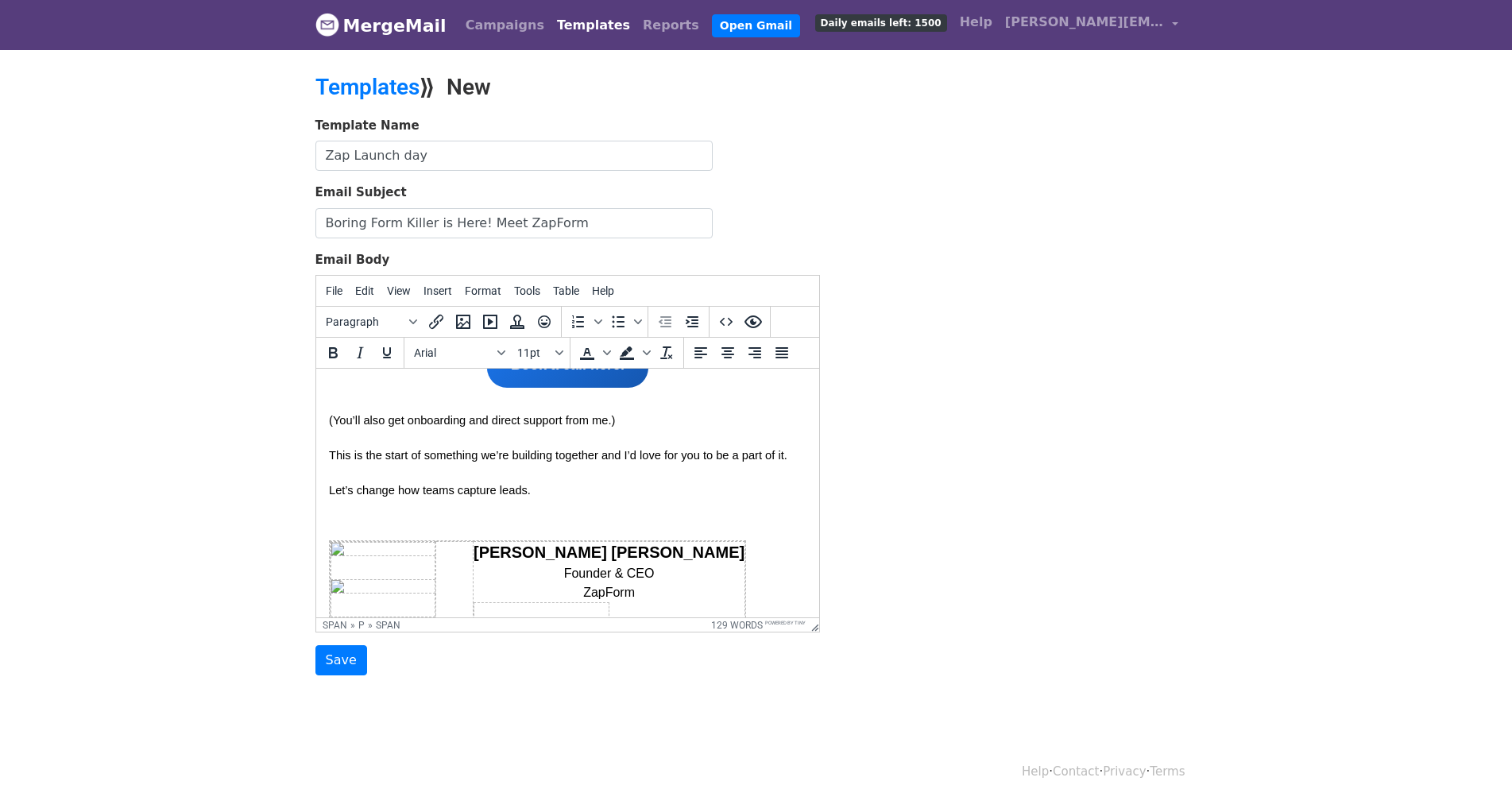
click at [557, 489] on p "Let’s change how teams capture leads." at bounding box center [567, 489] width 478 height 17
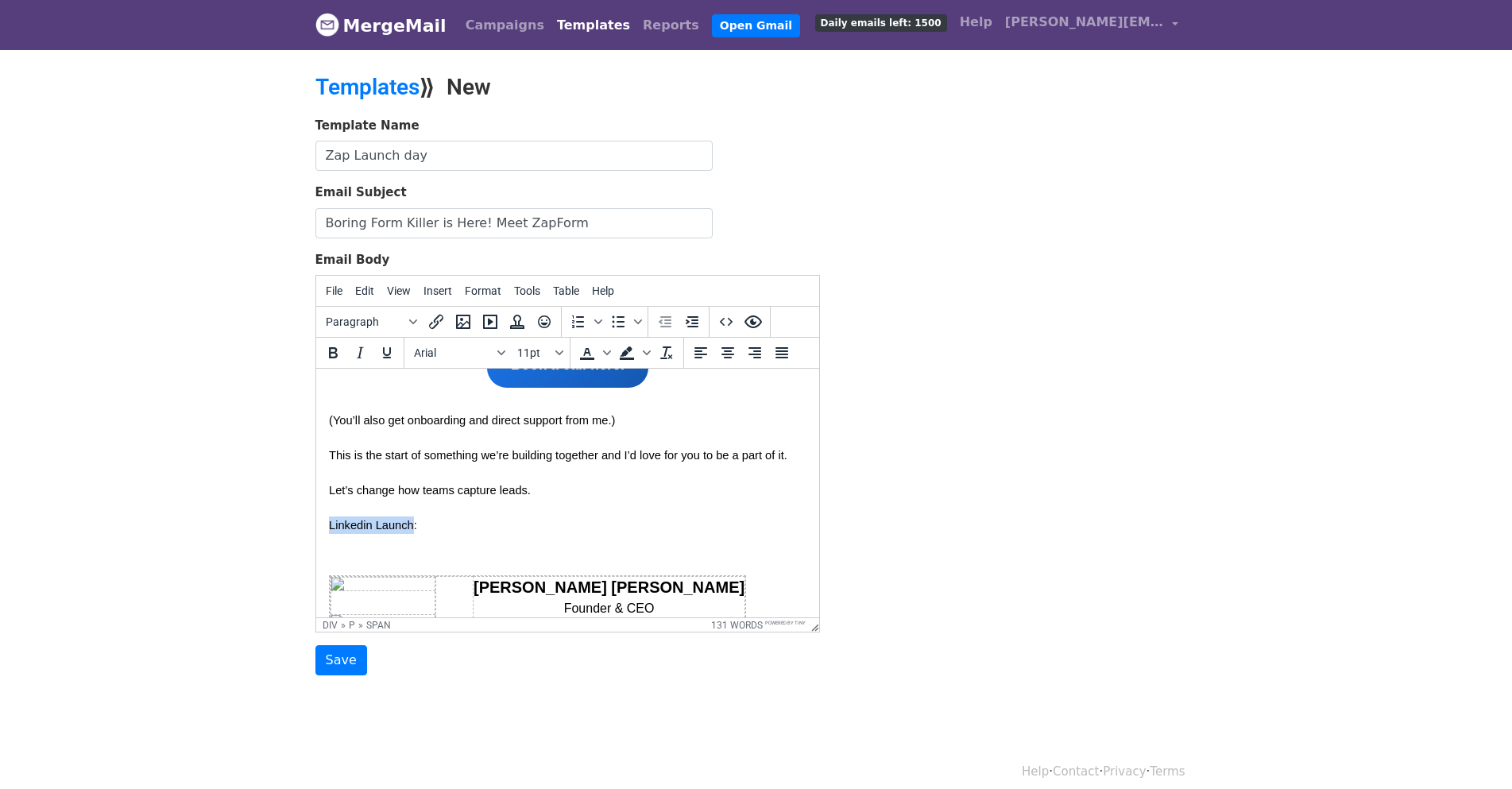
drag, startPoint x: 411, startPoint y: 525, endPoint x: 329, endPoint y: 530, distance: 82.2
click at [329, 530] on span "Linkedin Launch:" at bounding box center [372, 525] width 88 height 13
click at [328, 530] on span "Launch over Linkedinj:" at bounding box center [386, 525] width 116 height 13
click at [446, 528] on span "Take a peak how the Launch over Linkedinj:" at bounding box center [441, 525] width 227 height 13
click at [548, 528] on span "Take a peak how the launch over Linkedinj:" at bounding box center [439, 525] width 223 height 13
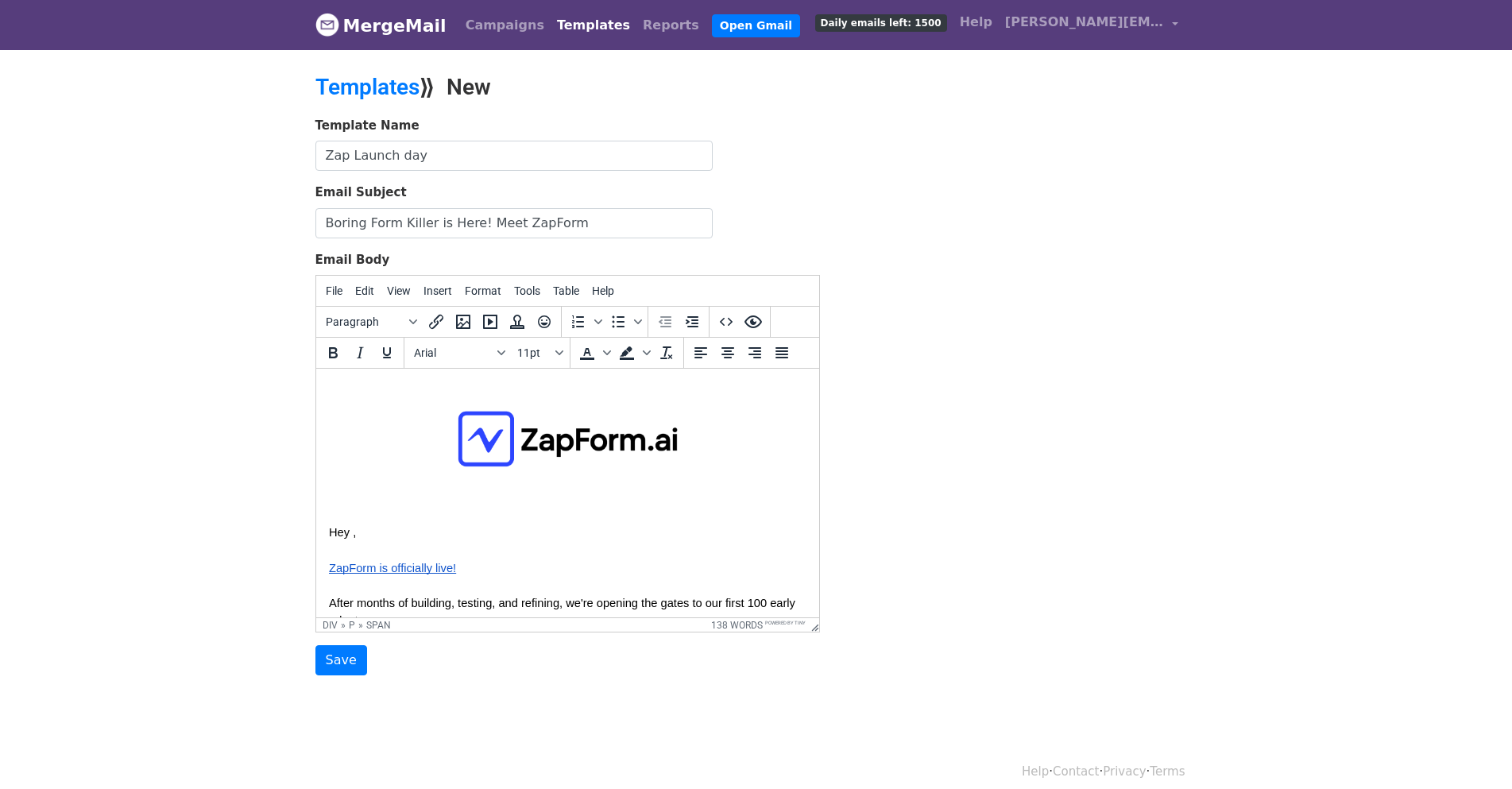
scroll to position [0, 0]
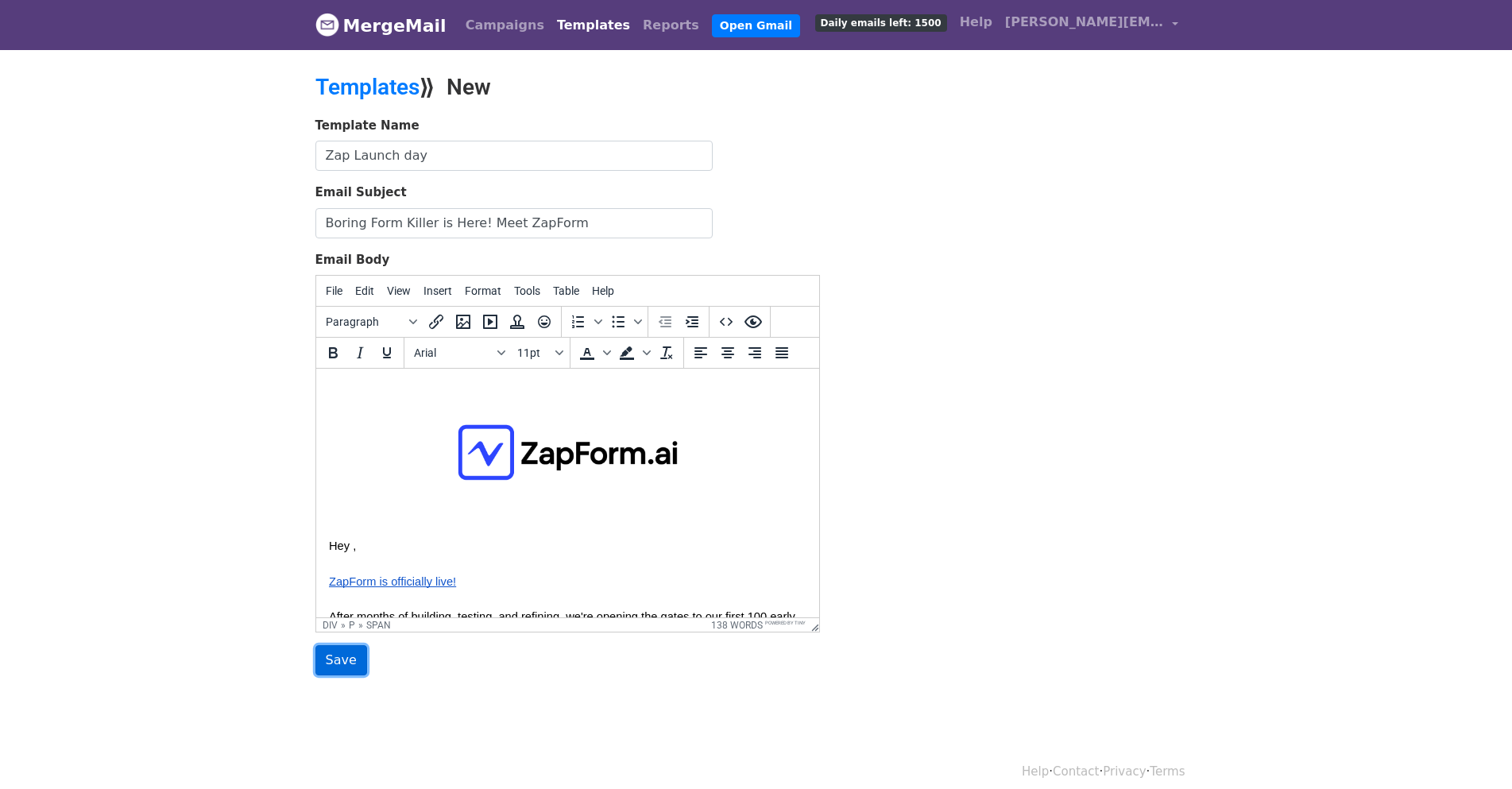
click at [343, 665] on input "Save" at bounding box center [341, 660] width 51 height 30
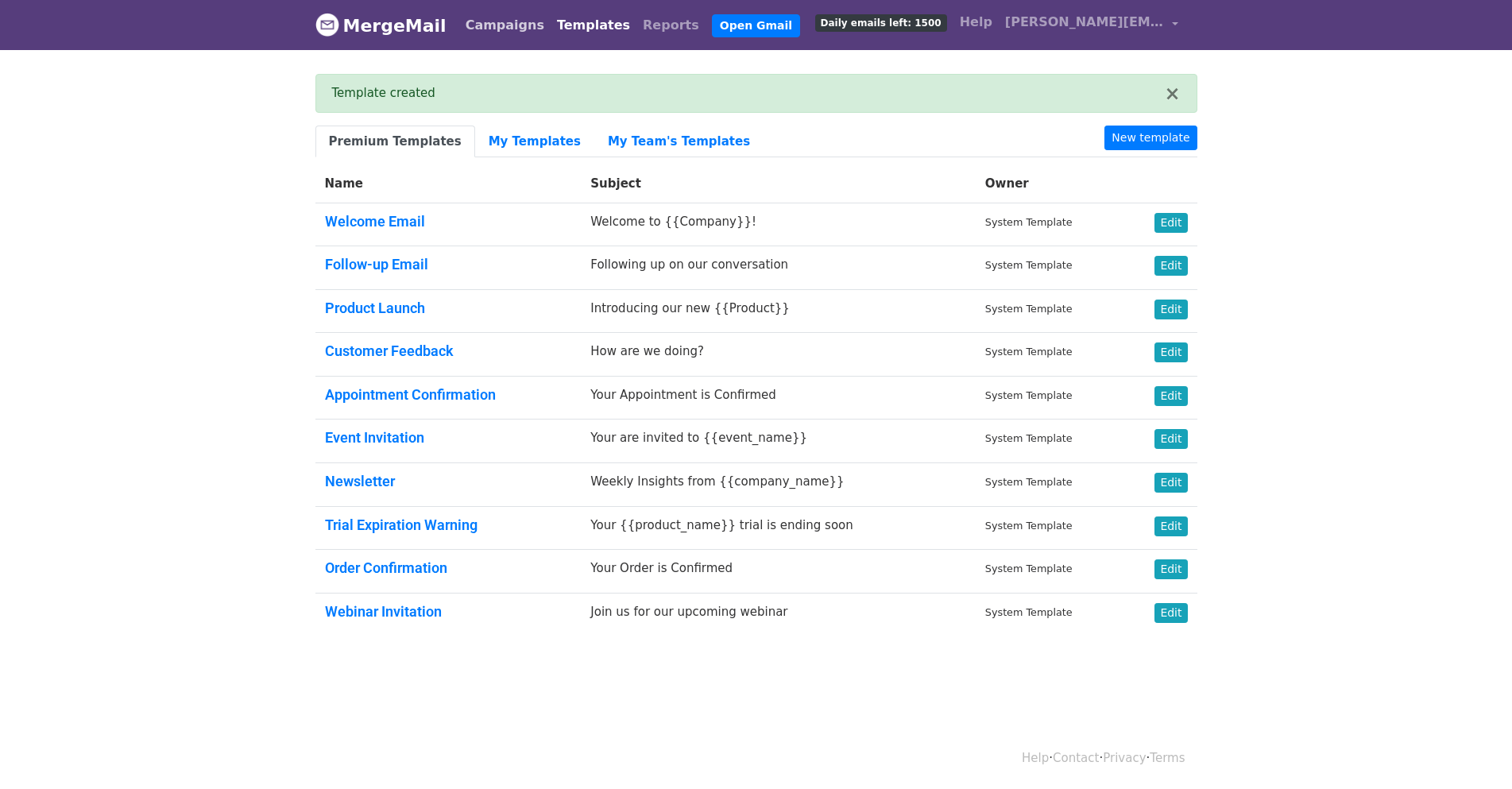
click at [478, 22] on link "Campaigns" at bounding box center [504, 25] width 92 height 32
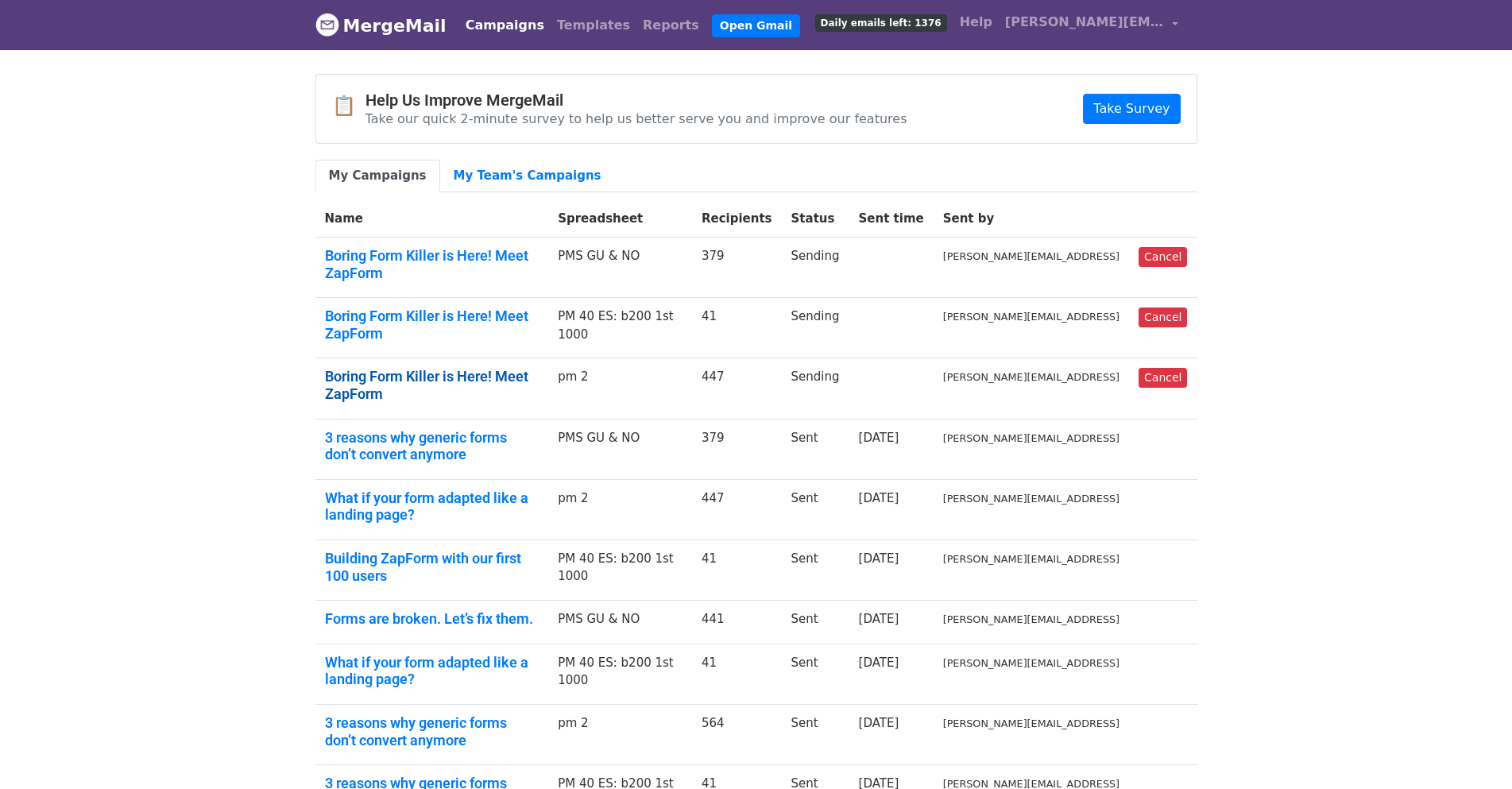
click at [539, 368] on link "Boring Form Killer is Here! Meet ZapForm" at bounding box center [432, 385] width 215 height 34
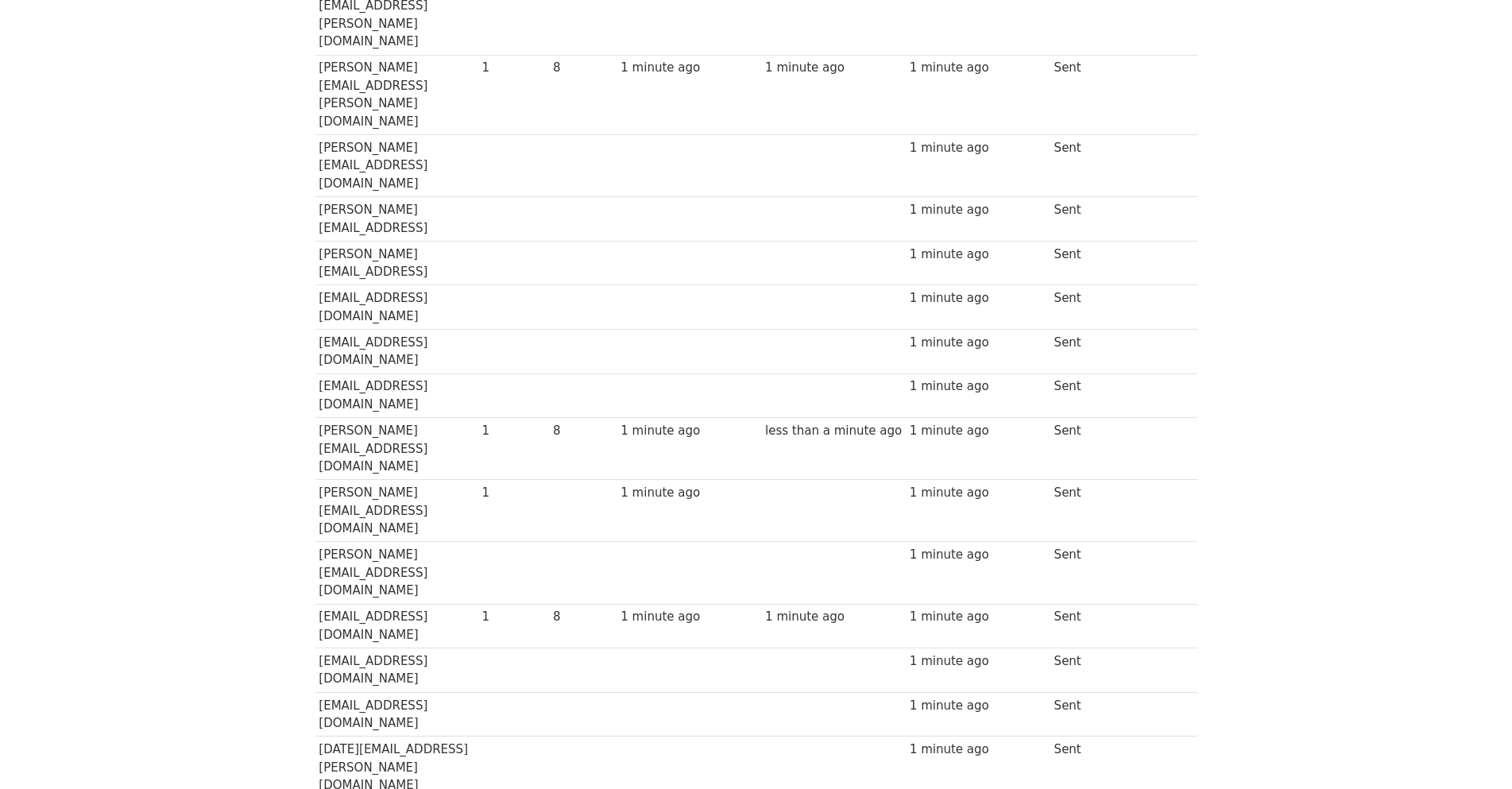
scroll to position [874, 0]
